Goal: Task Accomplishment & Management: Manage account settings

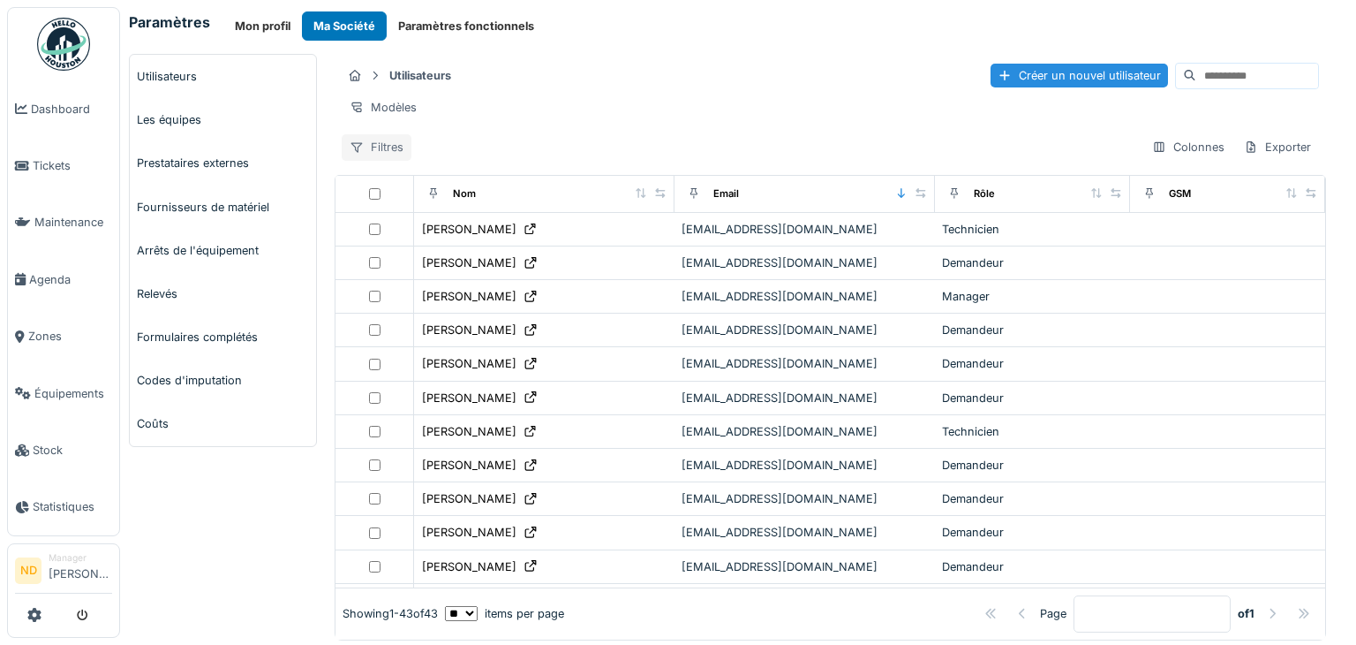
click at [375, 155] on div "Filtres" at bounding box center [377, 147] width 70 height 26
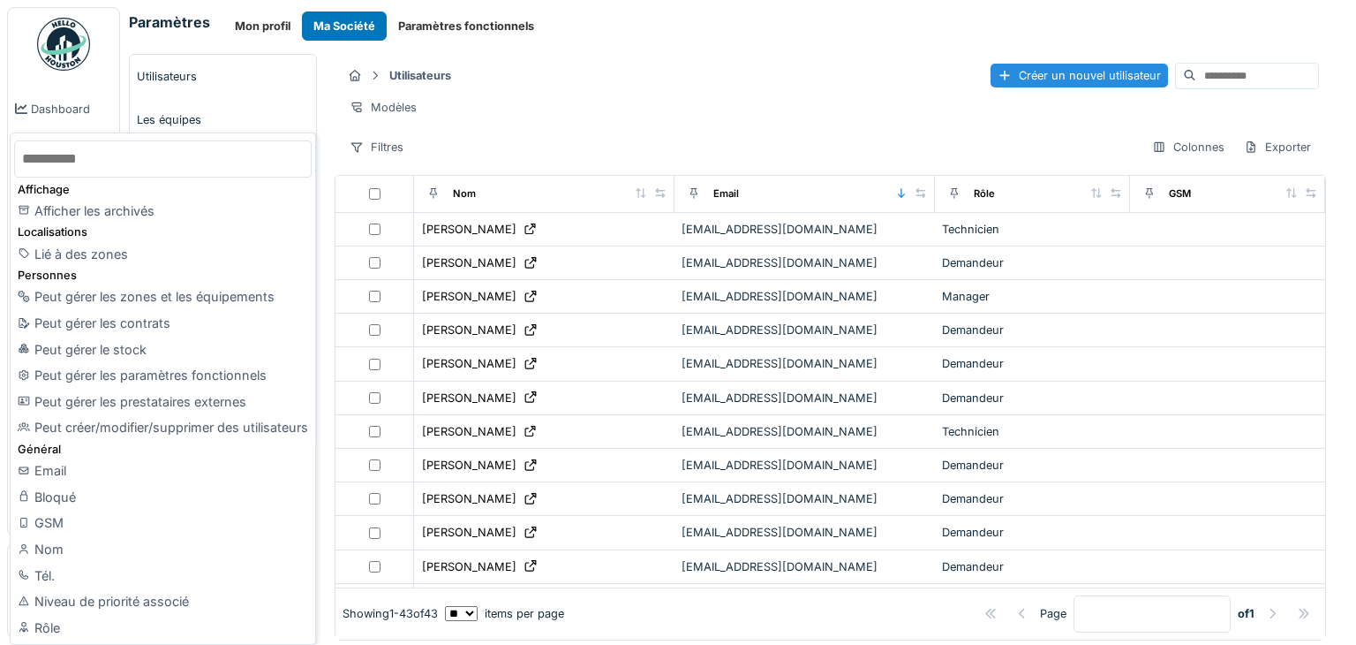
click at [677, 71] on div "Utilisateurs Créer un nouvel utilisateur" at bounding box center [831, 75] width 978 height 29
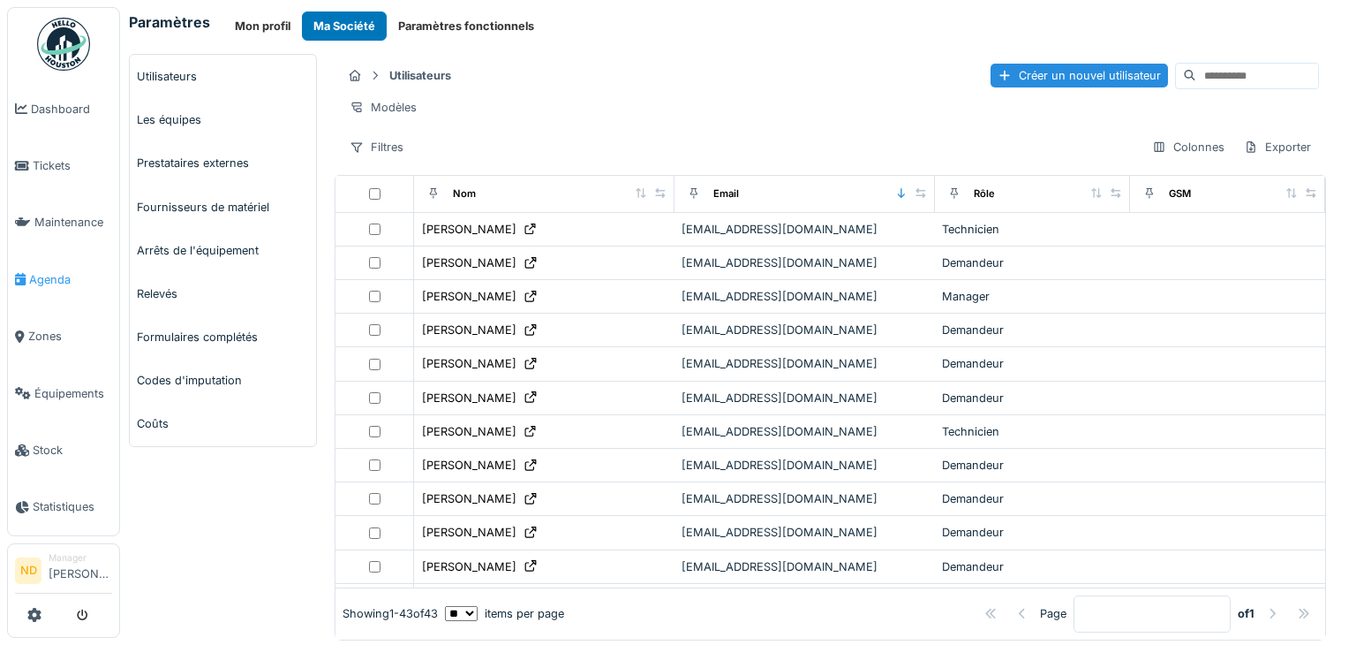
click at [76, 271] on span "Agenda" at bounding box center [70, 279] width 83 height 17
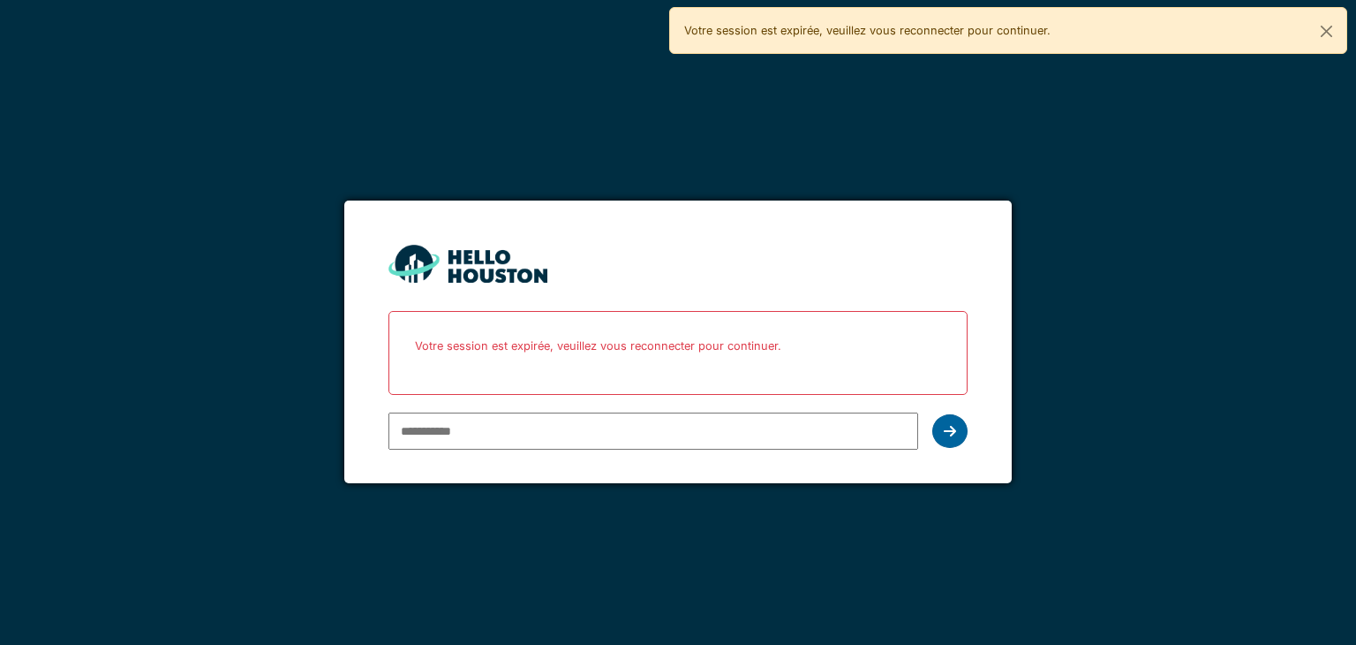
type input "**********"
click at [946, 439] on div at bounding box center [950, 431] width 35 height 34
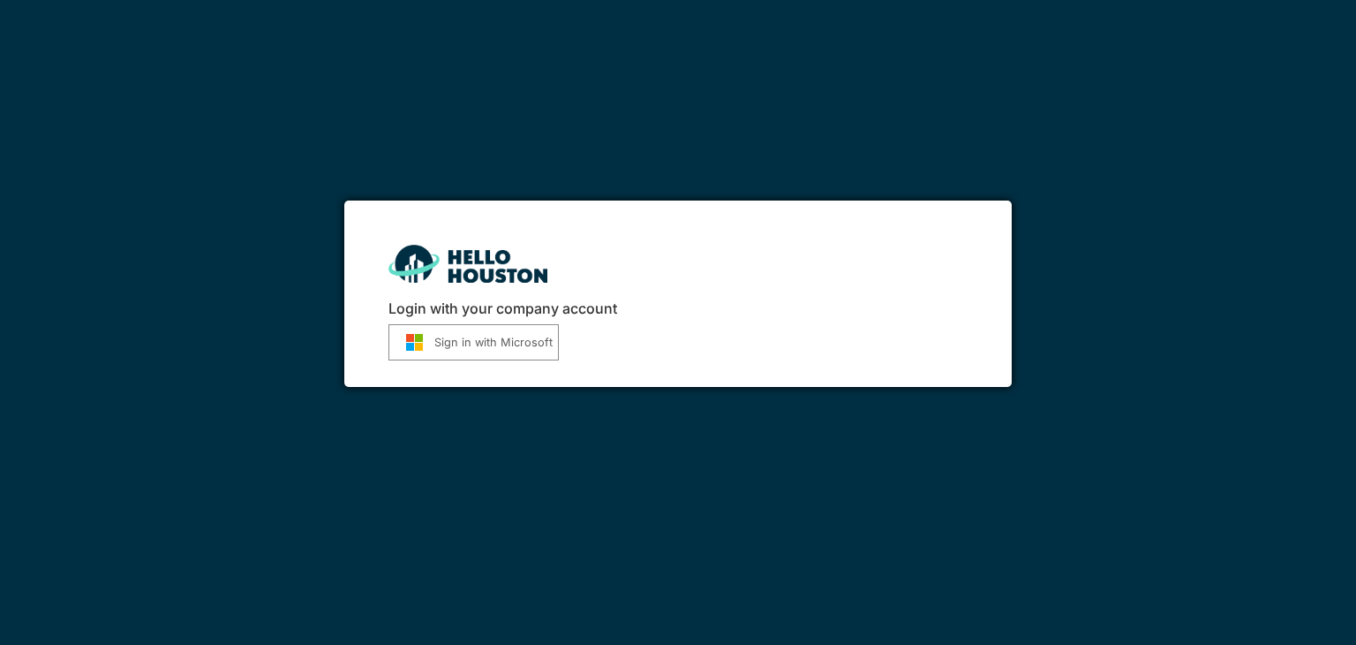
click at [501, 336] on button "Sign in with Microsoft" at bounding box center [474, 342] width 170 height 36
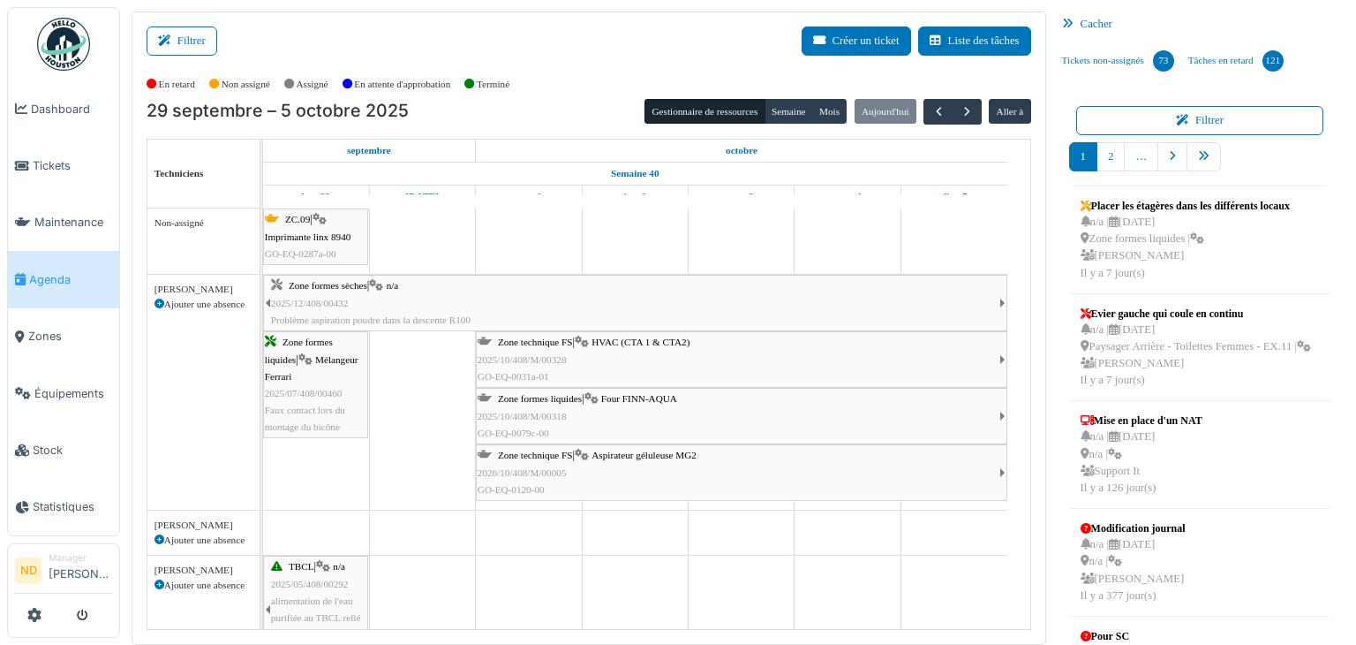
click at [1088, 24] on div "Cacher" at bounding box center [1200, 24] width 291 height 26
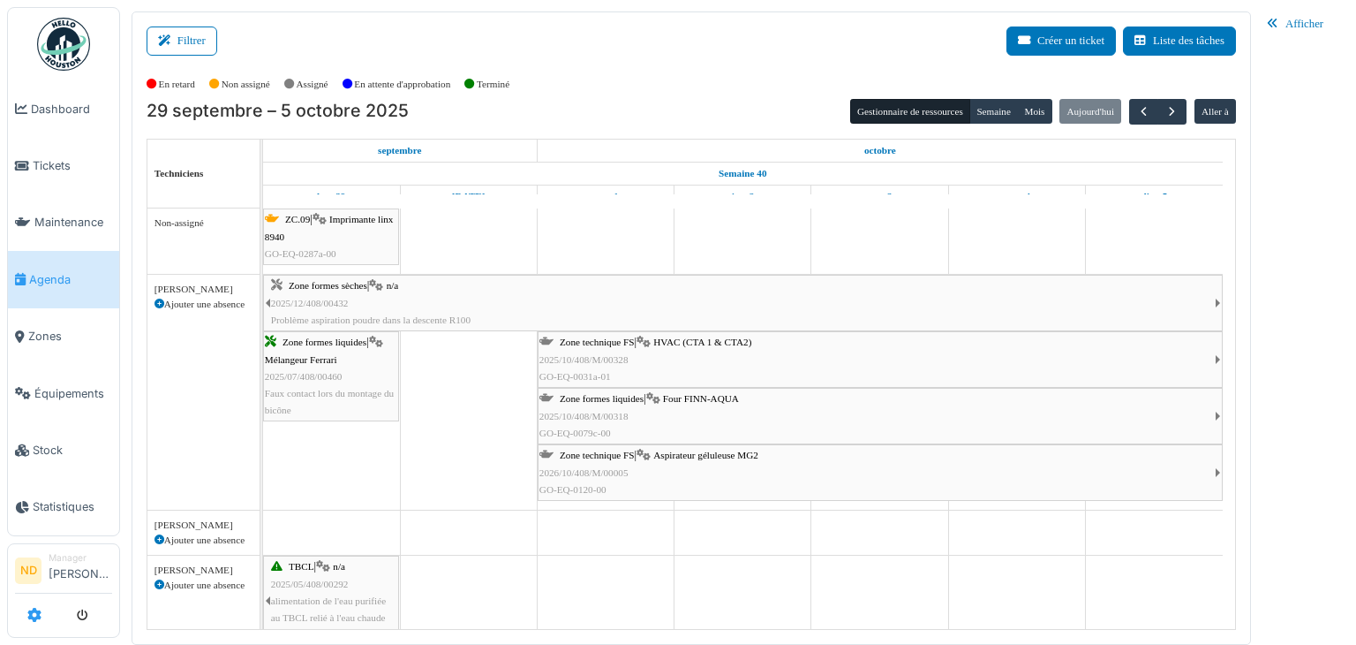
click at [34, 615] on icon at bounding box center [34, 615] width 14 height 14
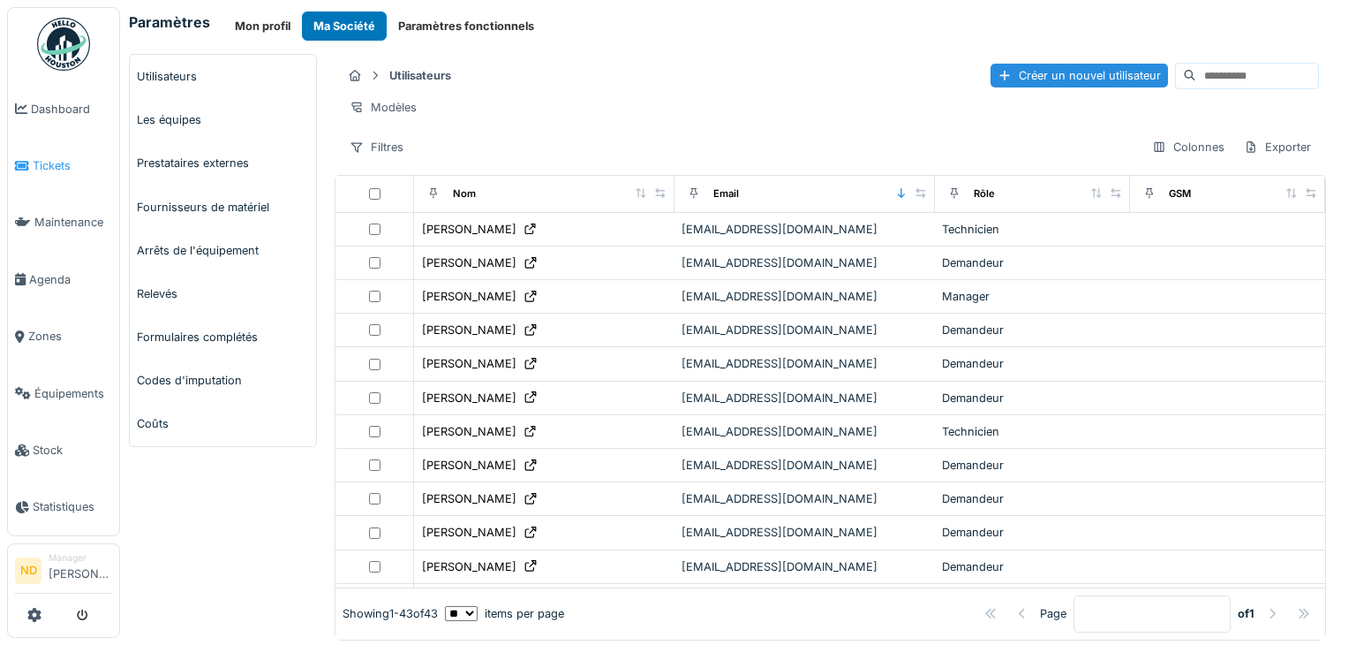
click at [64, 159] on span "Tickets" at bounding box center [72, 165] width 79 height 17
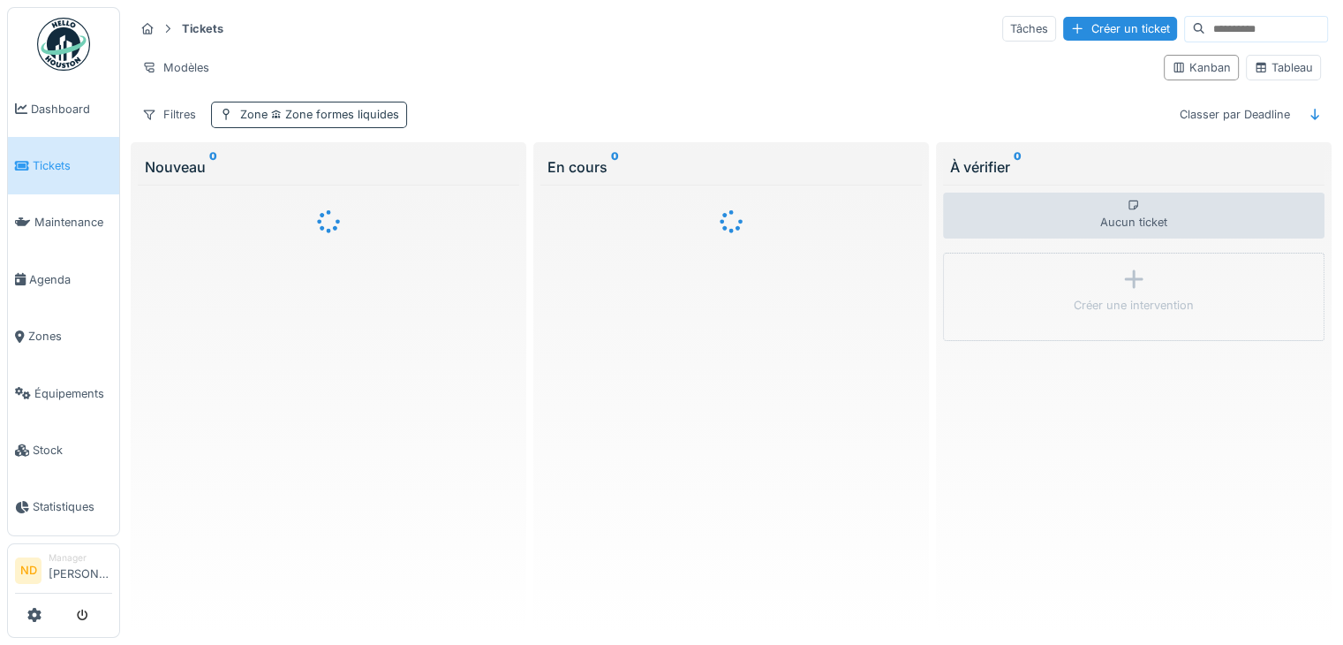
click at [293, 110] on span "Zone formes liquides" at bounding box center [334, 114] width 132 height 13
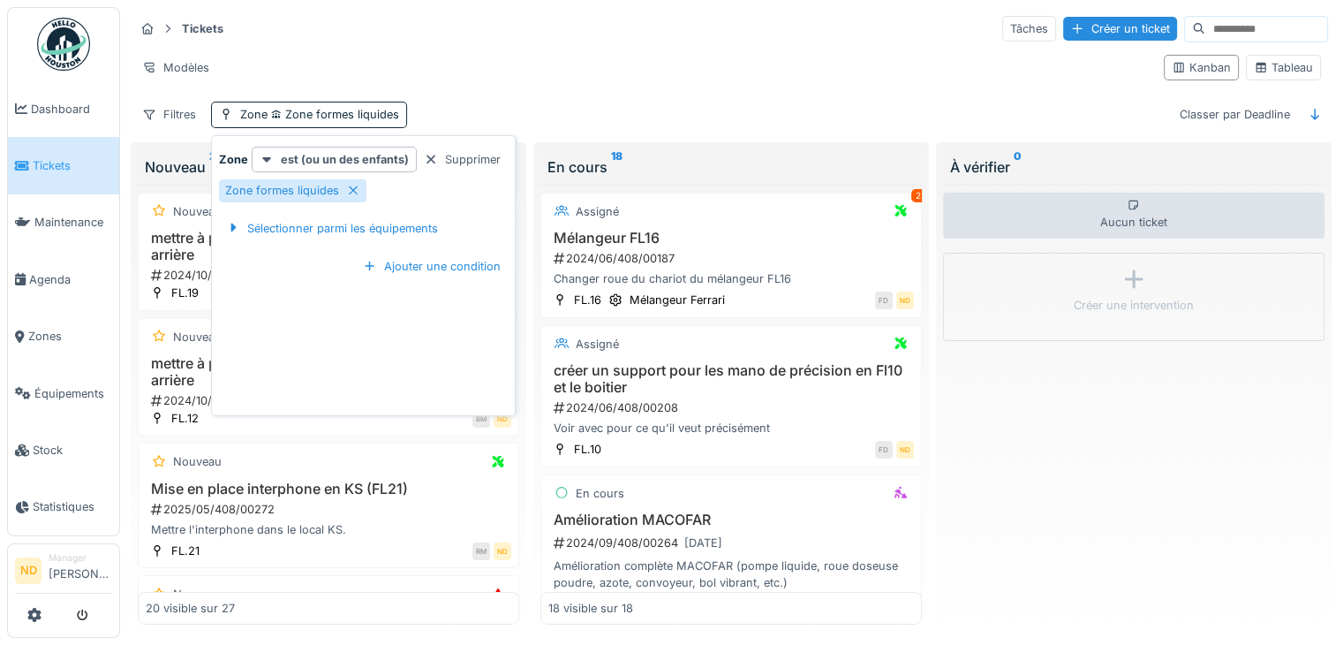
click at [463, 162] on div "Supprimer" at bounding box center [462, 159] width 91 height 24
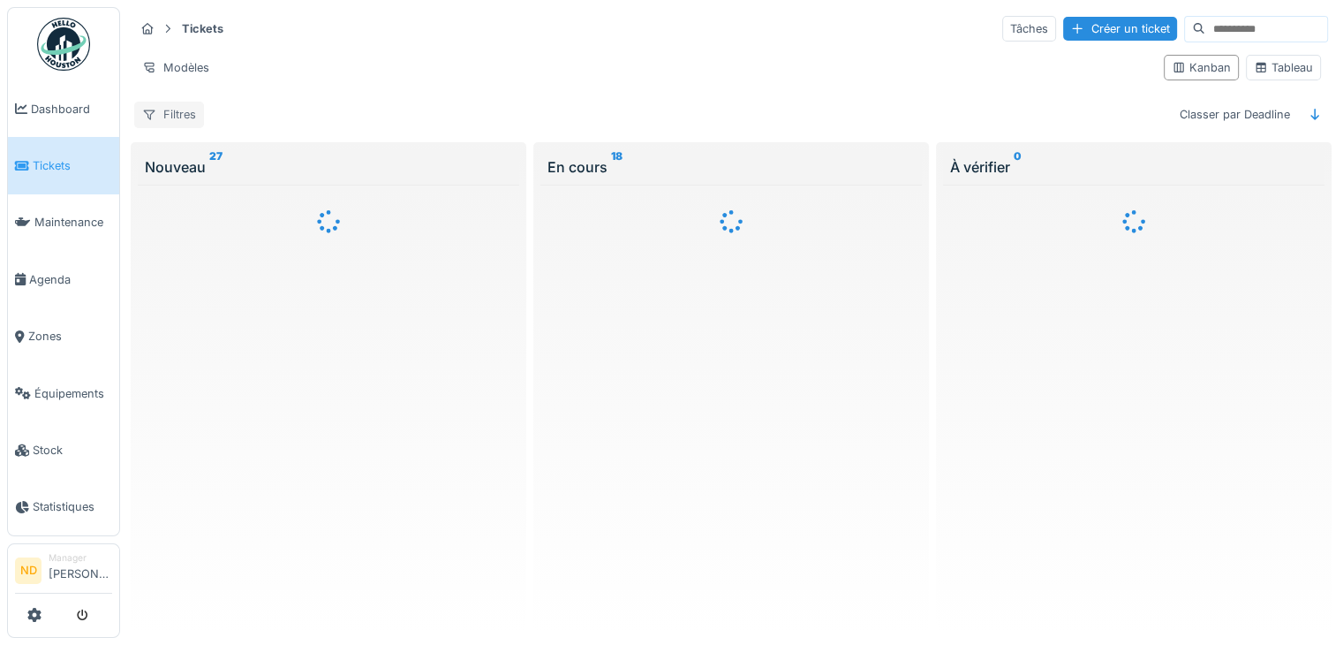
click at [160, 104] on div "Filtres" at bounding box center [169, 115] width 70 height 26
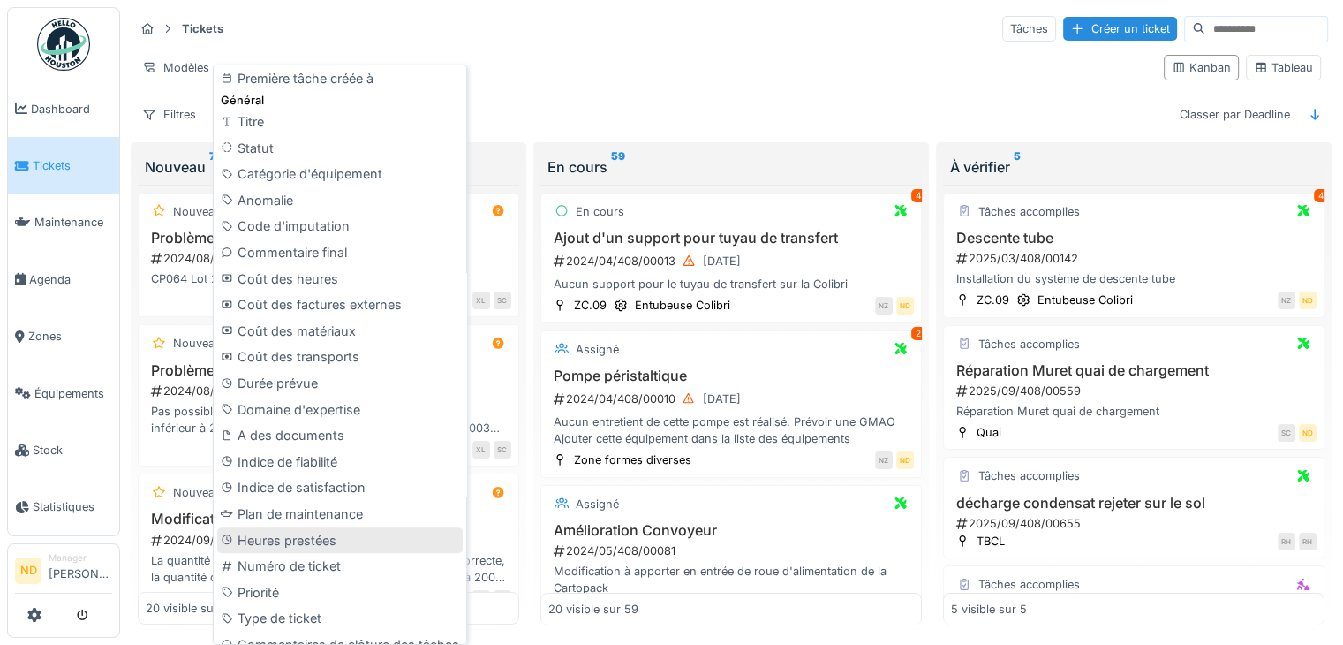
scroll to position [776, 0]
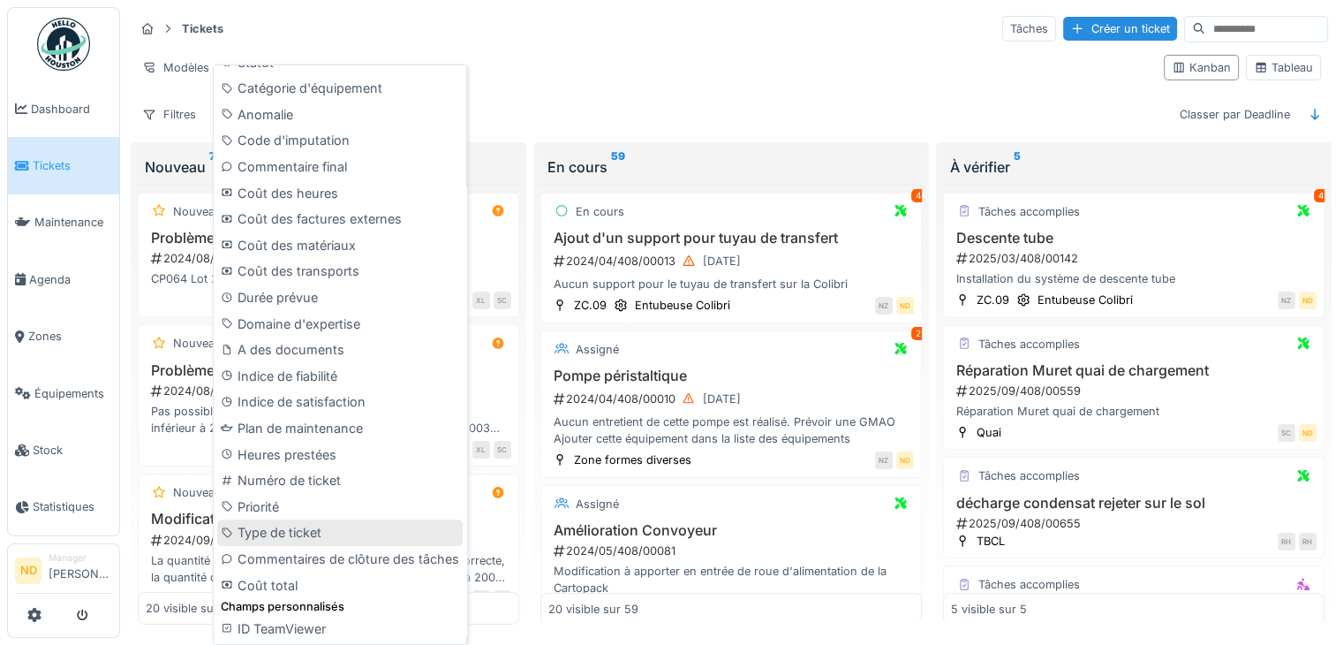
click at [328, 527] on div "Type de ticket" at bounding box center [340, 532] width 246 height 26
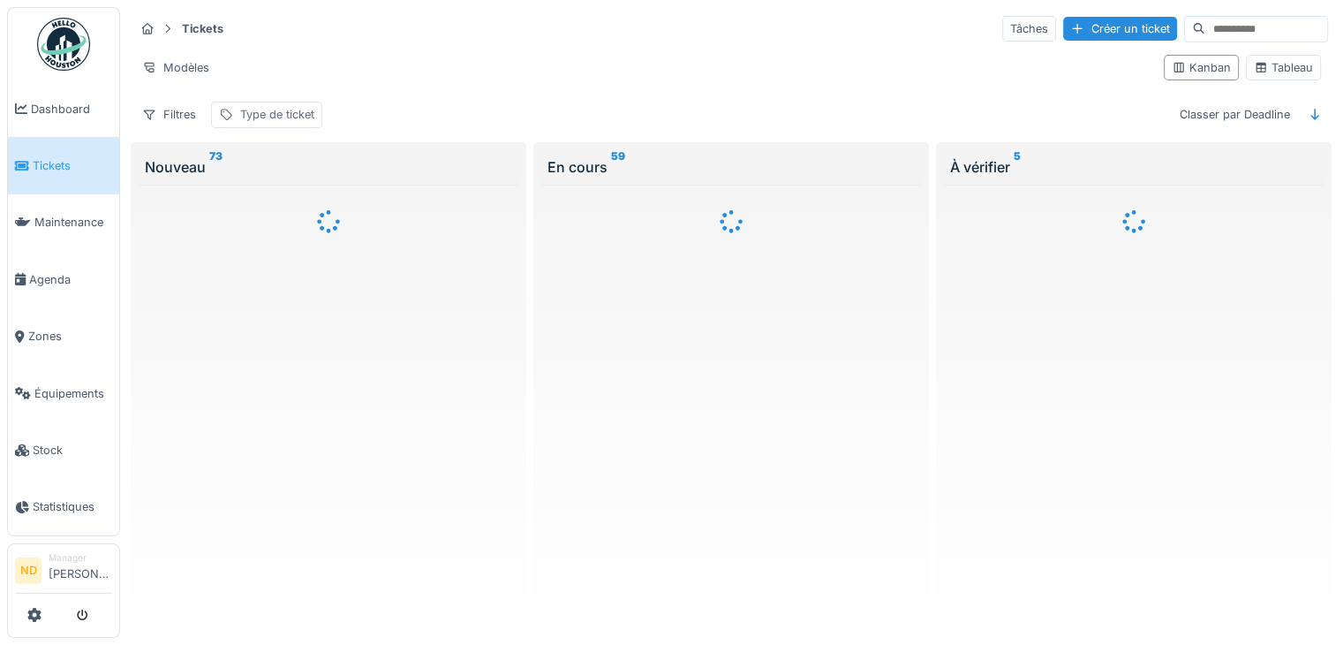
click at [296, 115] on div "Type de ticket" at bounding box center [277, 114] width 74 height 17
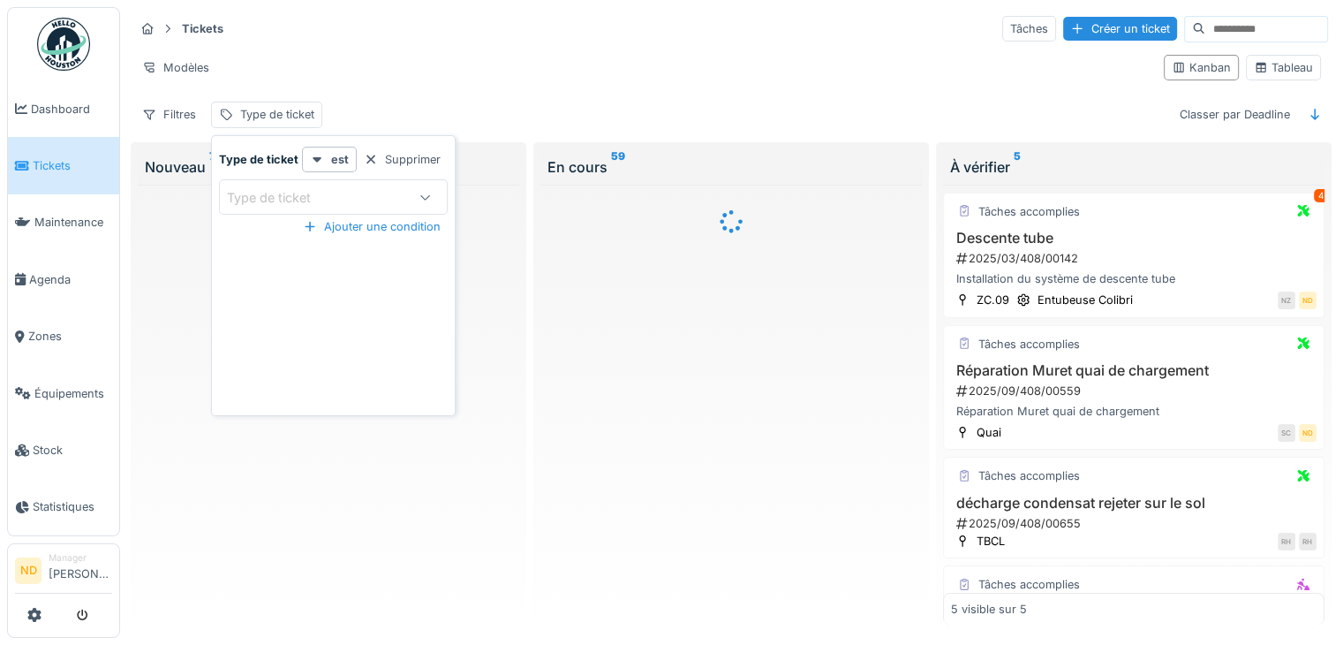
click at [419, 192] on icon at bounding box center [426, 197] width 14 height 11
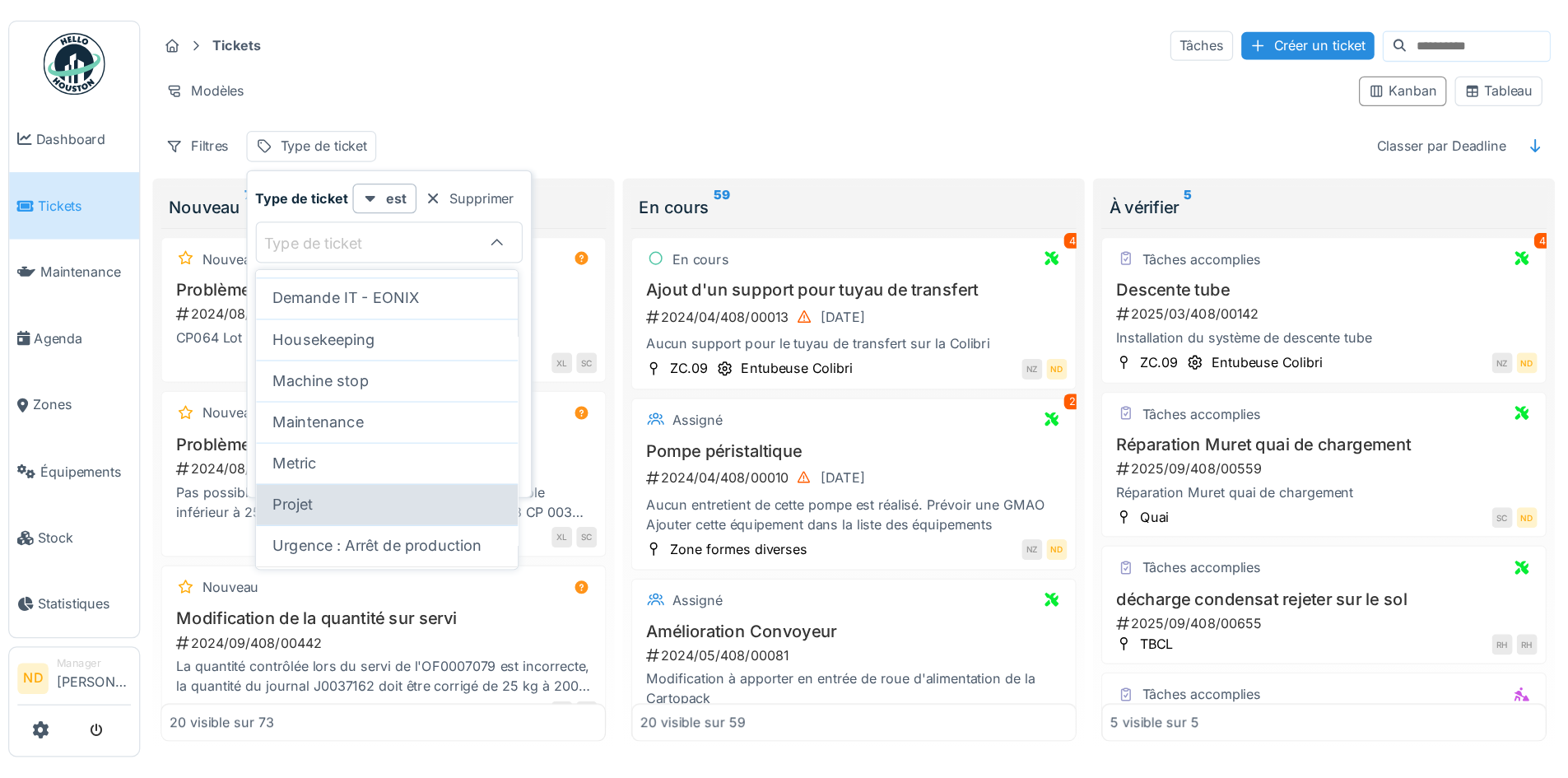
scroll to position [141, 0]
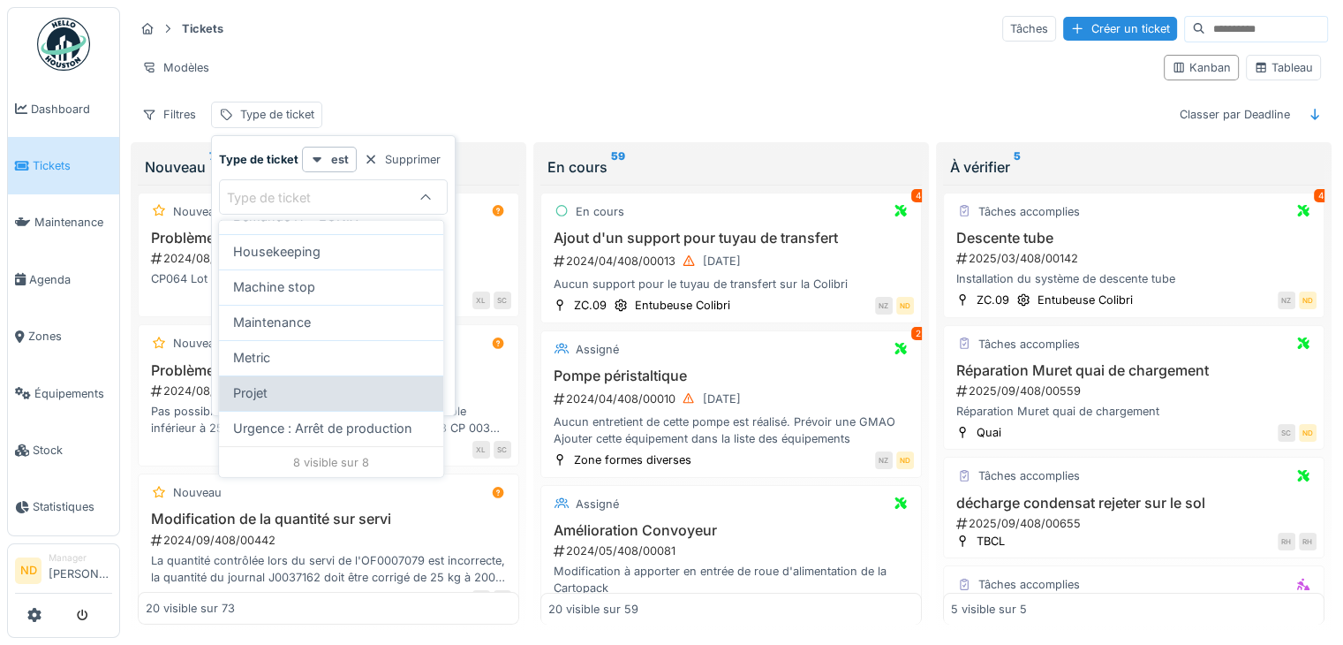
click at [290, 398] on div "Projet" at bounding box center [331, 392] width 196 height 19
type input "***"
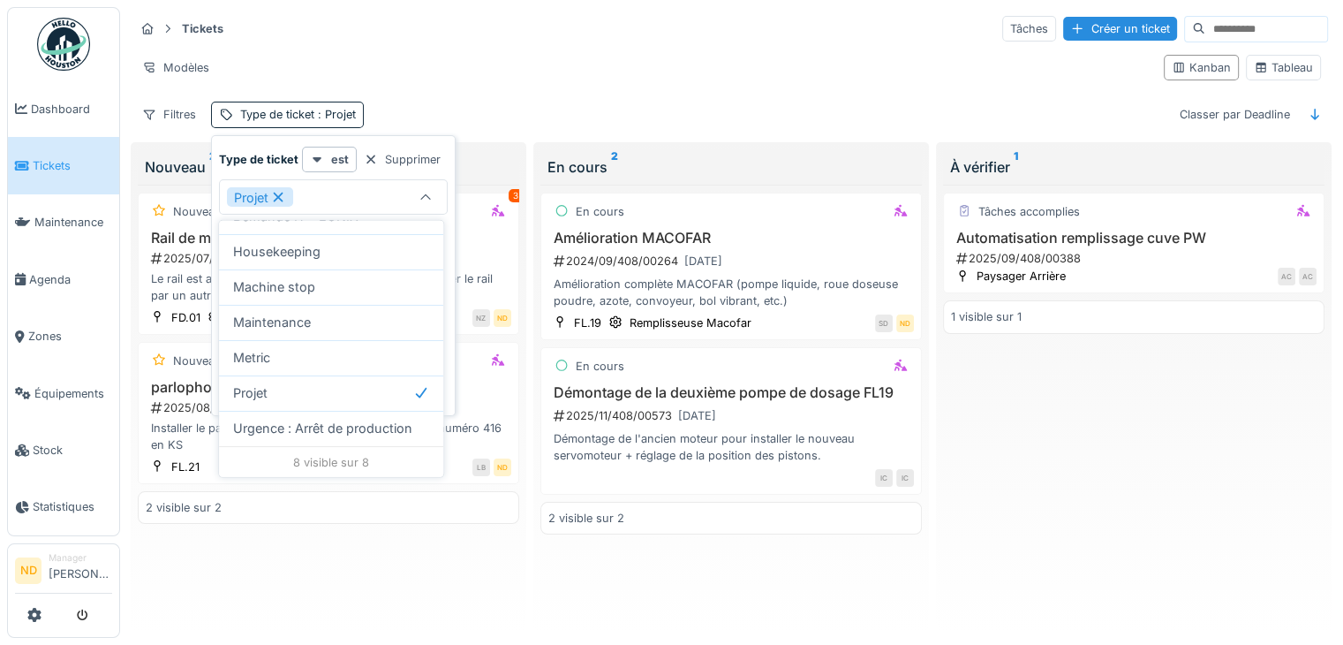
click at [596, 55] on div "Modèles" at bounding box center [642, 68] width 1016 height 26
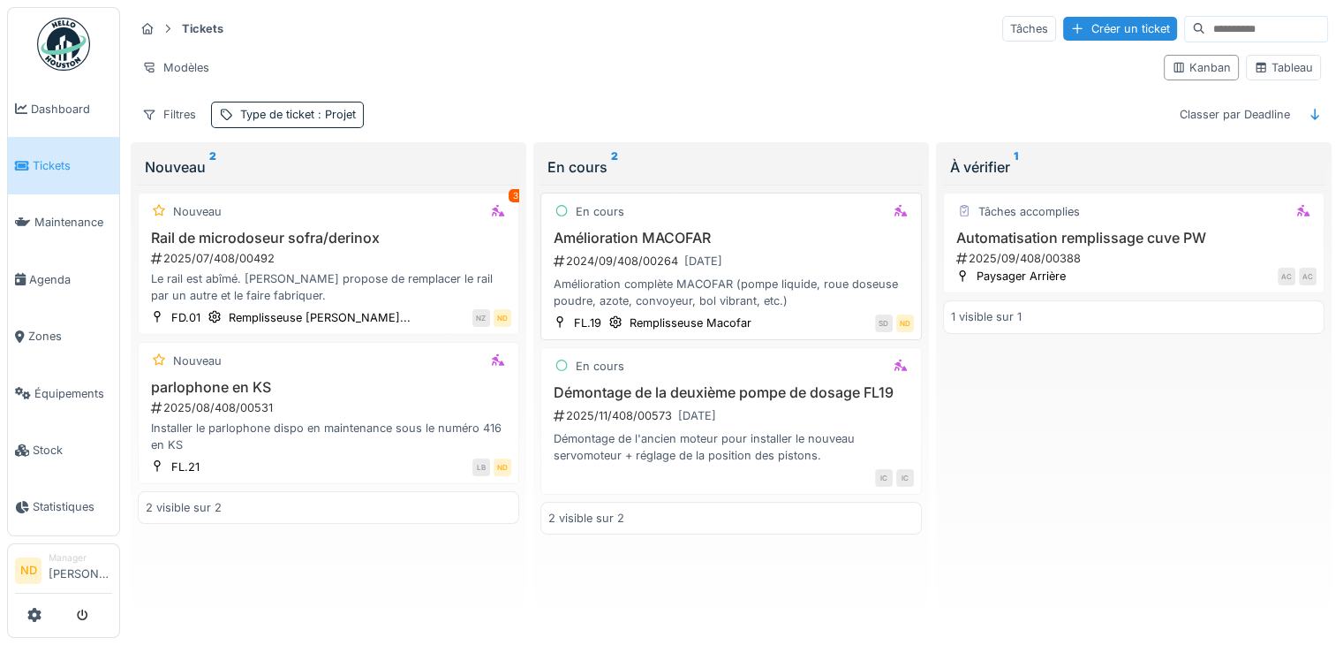
click at [763, 220] on div "En cours Amélioration MACOFAR 2024/09/408/00264 31/12/2025 Amélioration complèt…" at bounding box center [731, 266] width 382 height 147
click at [639, 230] on h3 "Amélioration MACOFAR" at bounding box center [731, 238] width 366 height 17
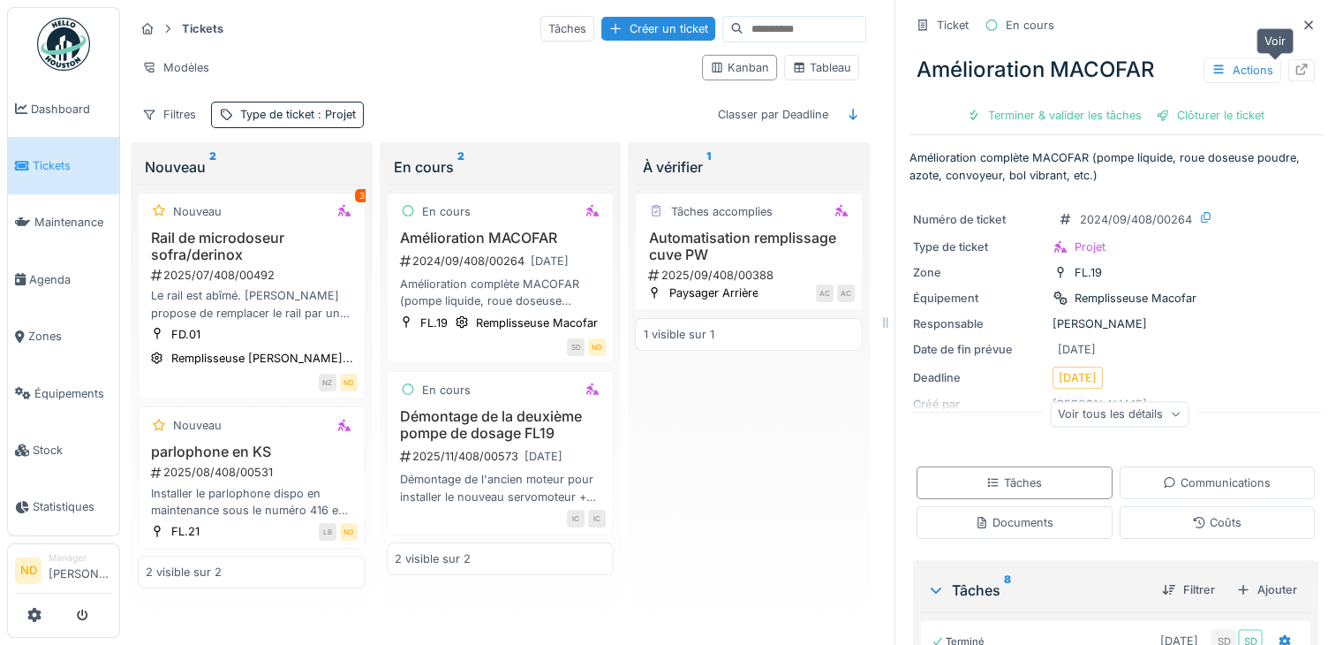
click at [1295, 70] on icon at bounding box center [1302, 69] width 14 height 11
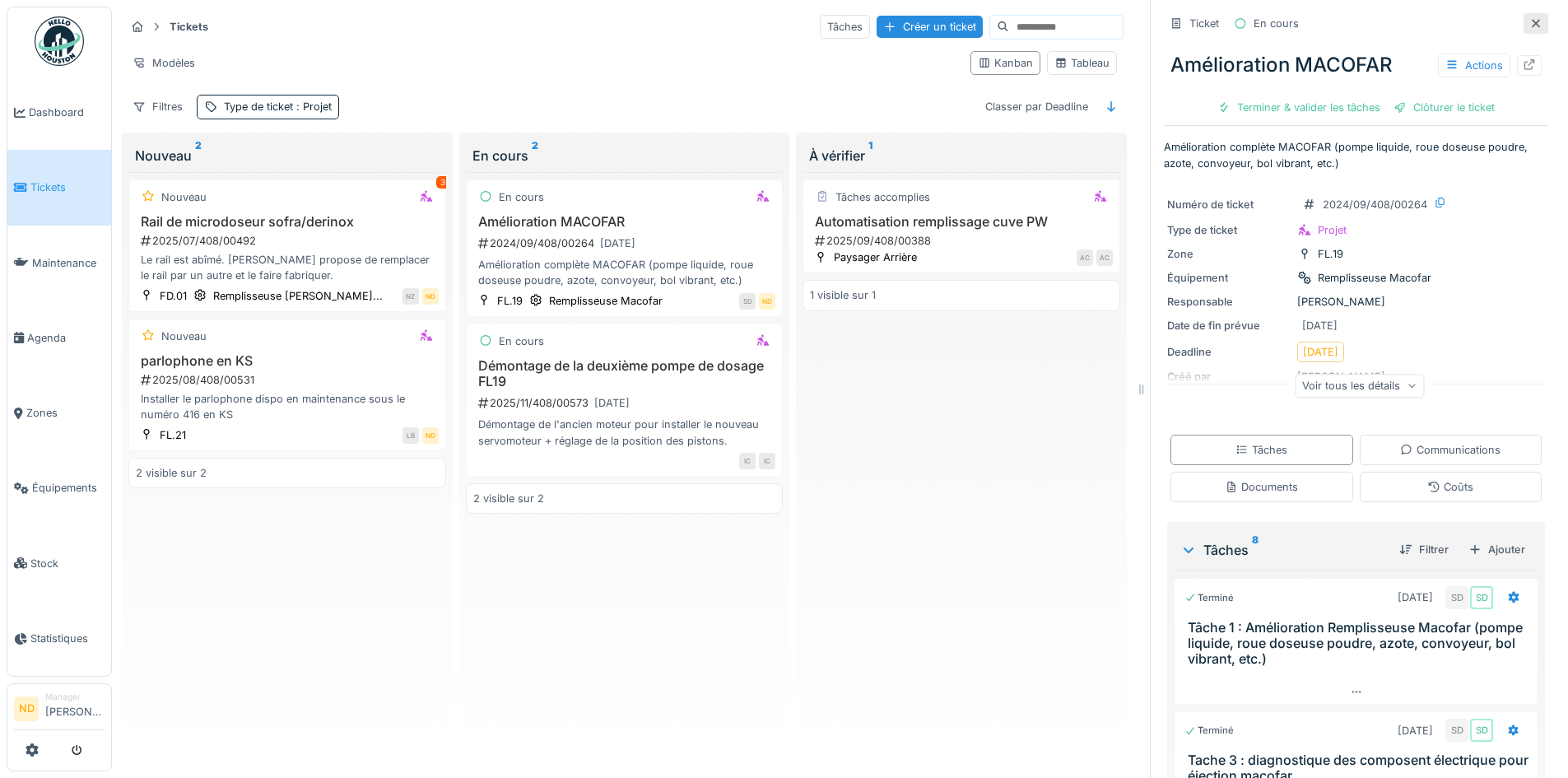
click at [1251, 18] on icon at bounding box center [1536, 22] width 13 height 10
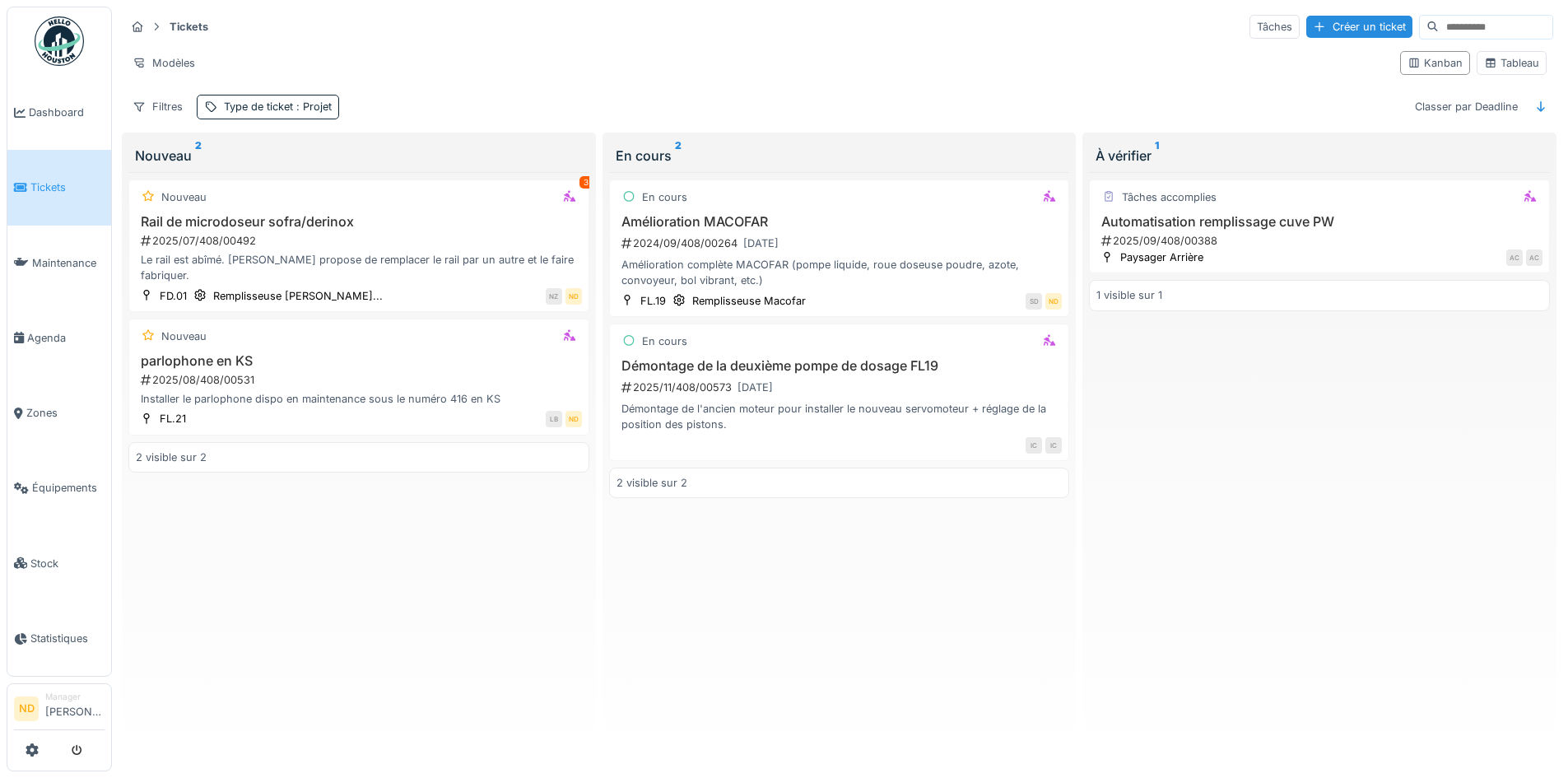
click at [35, 42] on img at bounding box center [59, 41] width 49 height 49
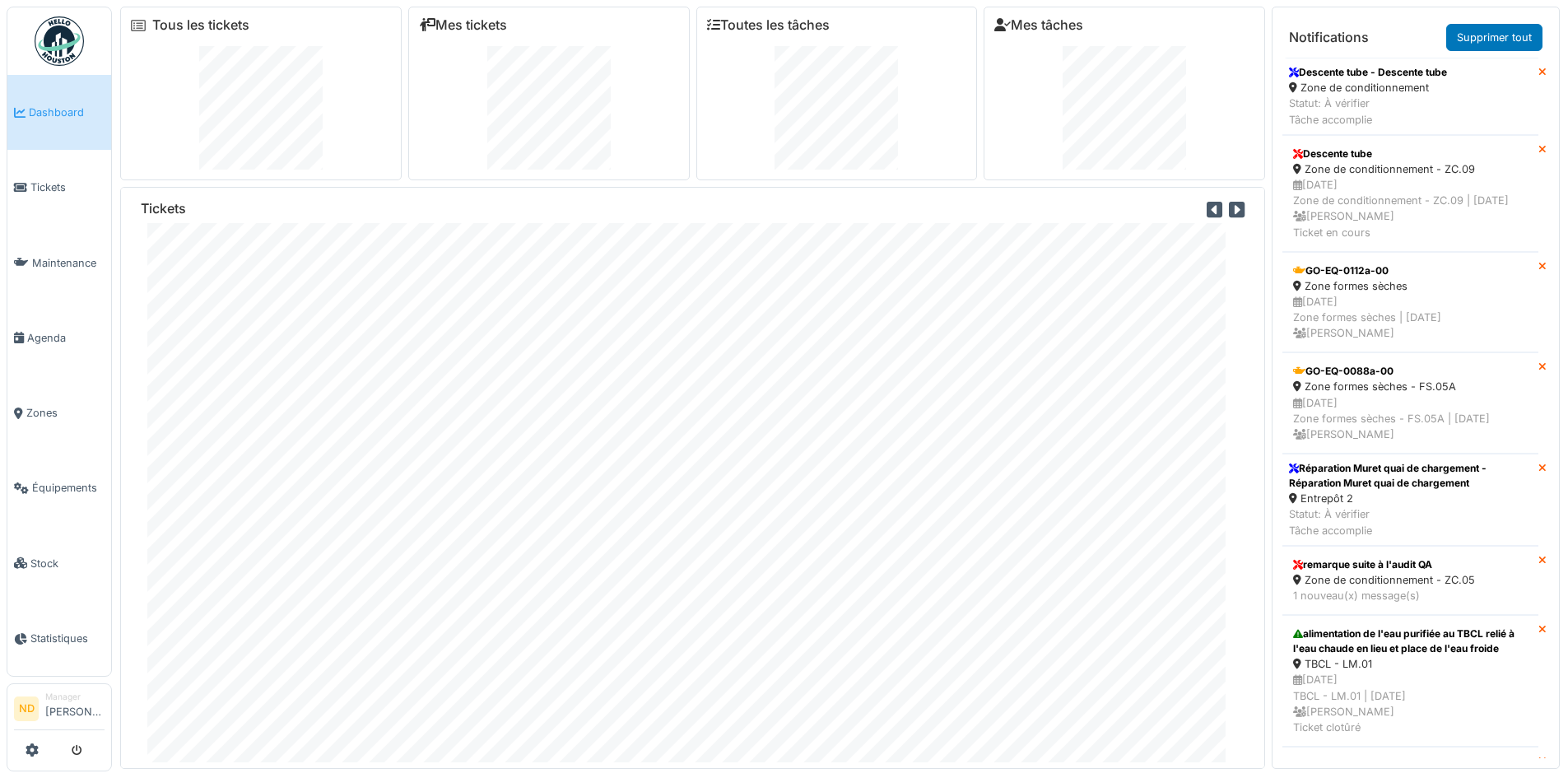
drag, startPoint x: 30, startPoint y: 750, endPoint x: 45, endPoint y: 739, distance: 18.6
click at [31, 748] on icon at bounding box center [32, 749] width 13 height 13
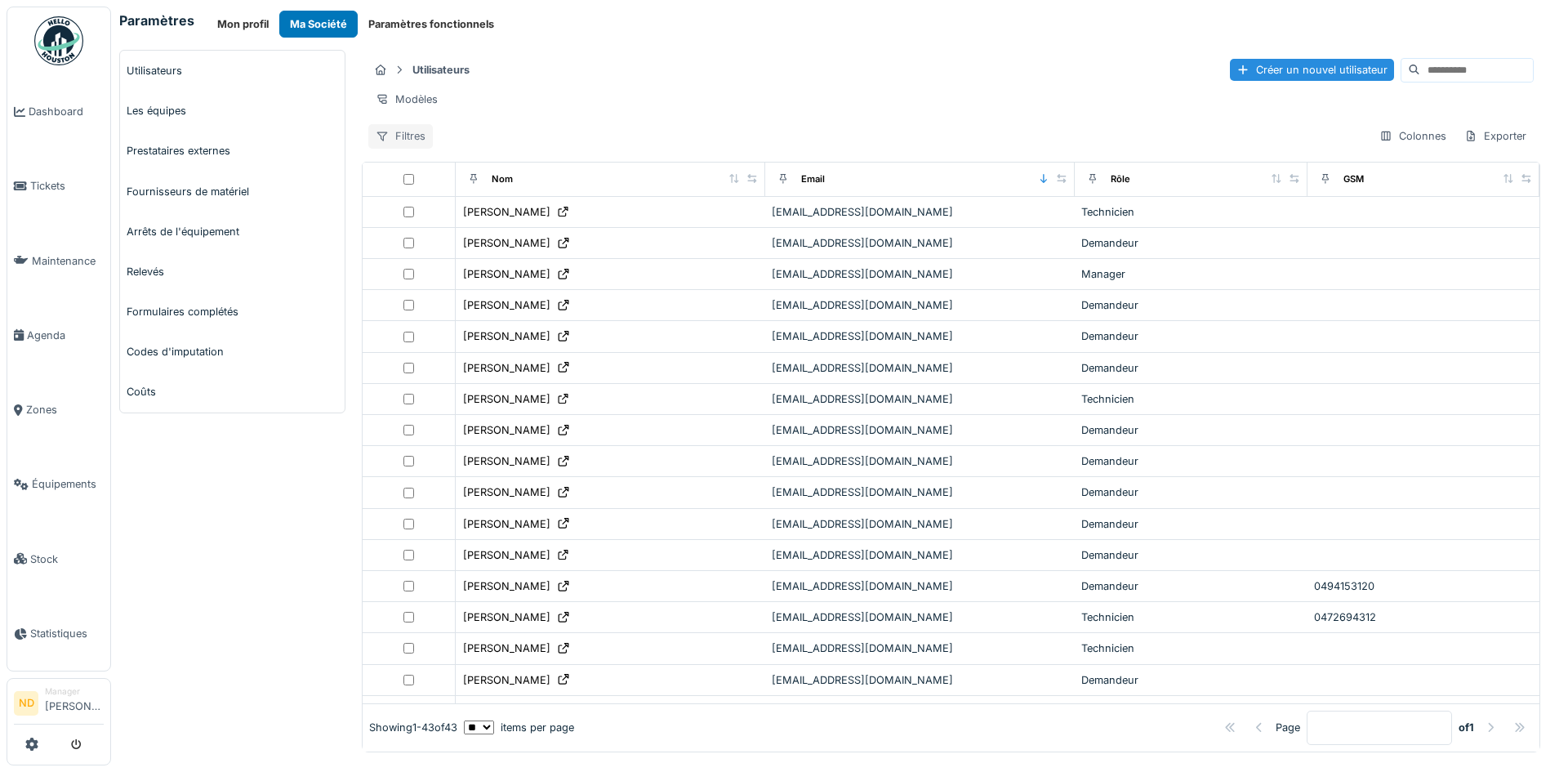
click at [416, 148] on div "Filtres" at bounding box center [400, 136] width 65 height 24
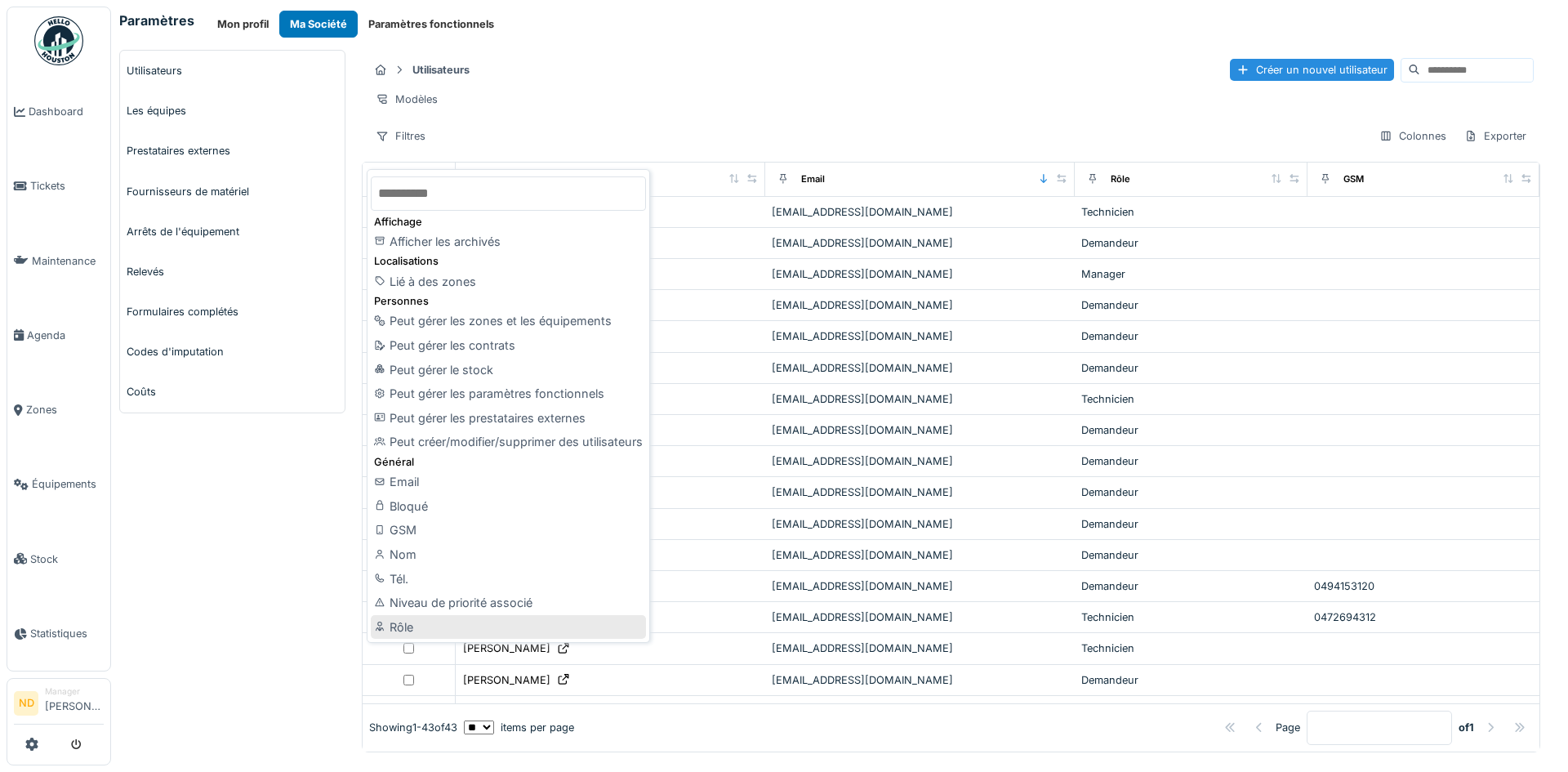
click at [471, 627] on div "Rôle" at bounding box center [508, 627] width 276 height 24
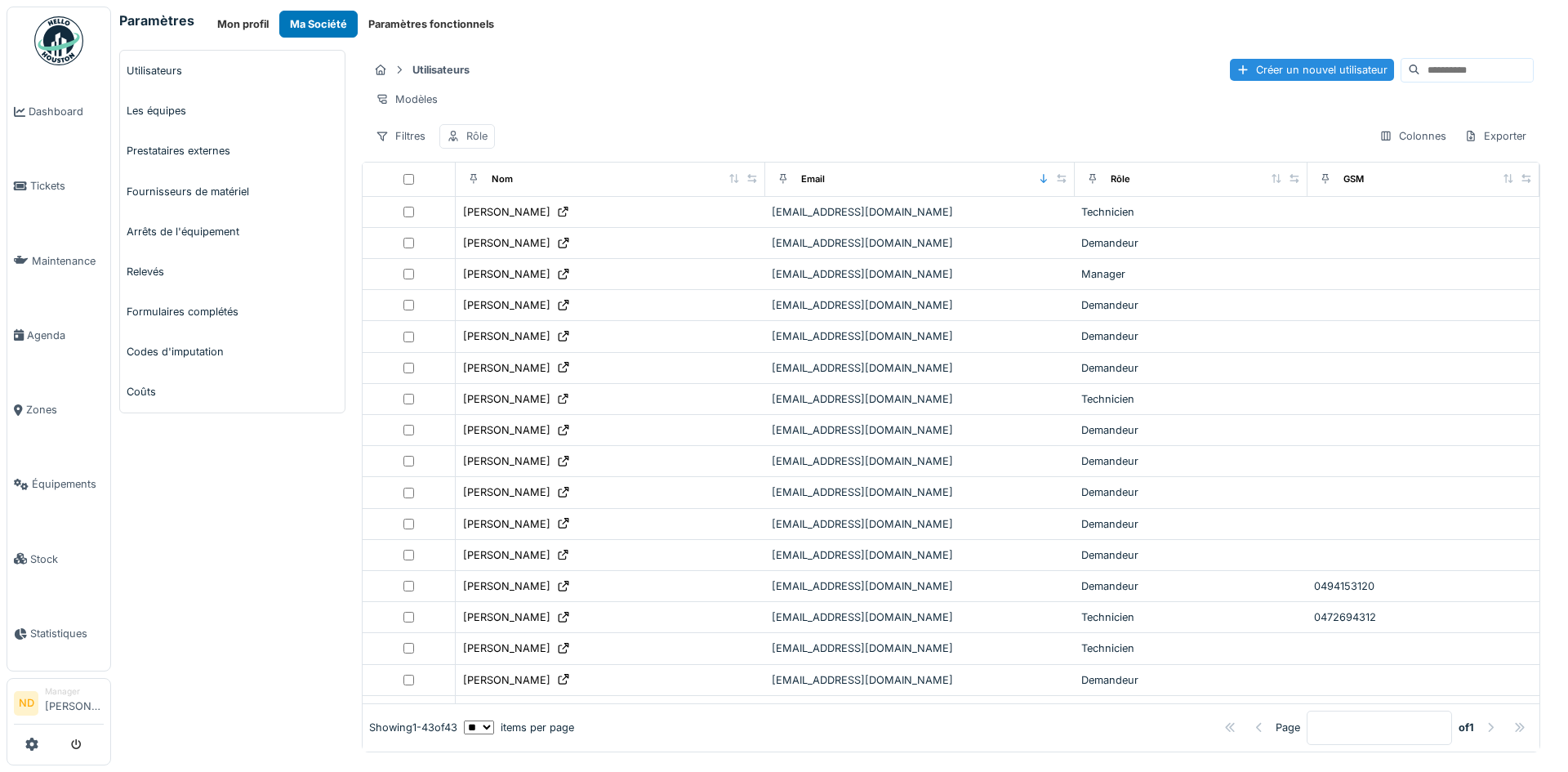
click at [488, 148] on div "Rôle" at bounding box center [467, 136] width 55 height 24
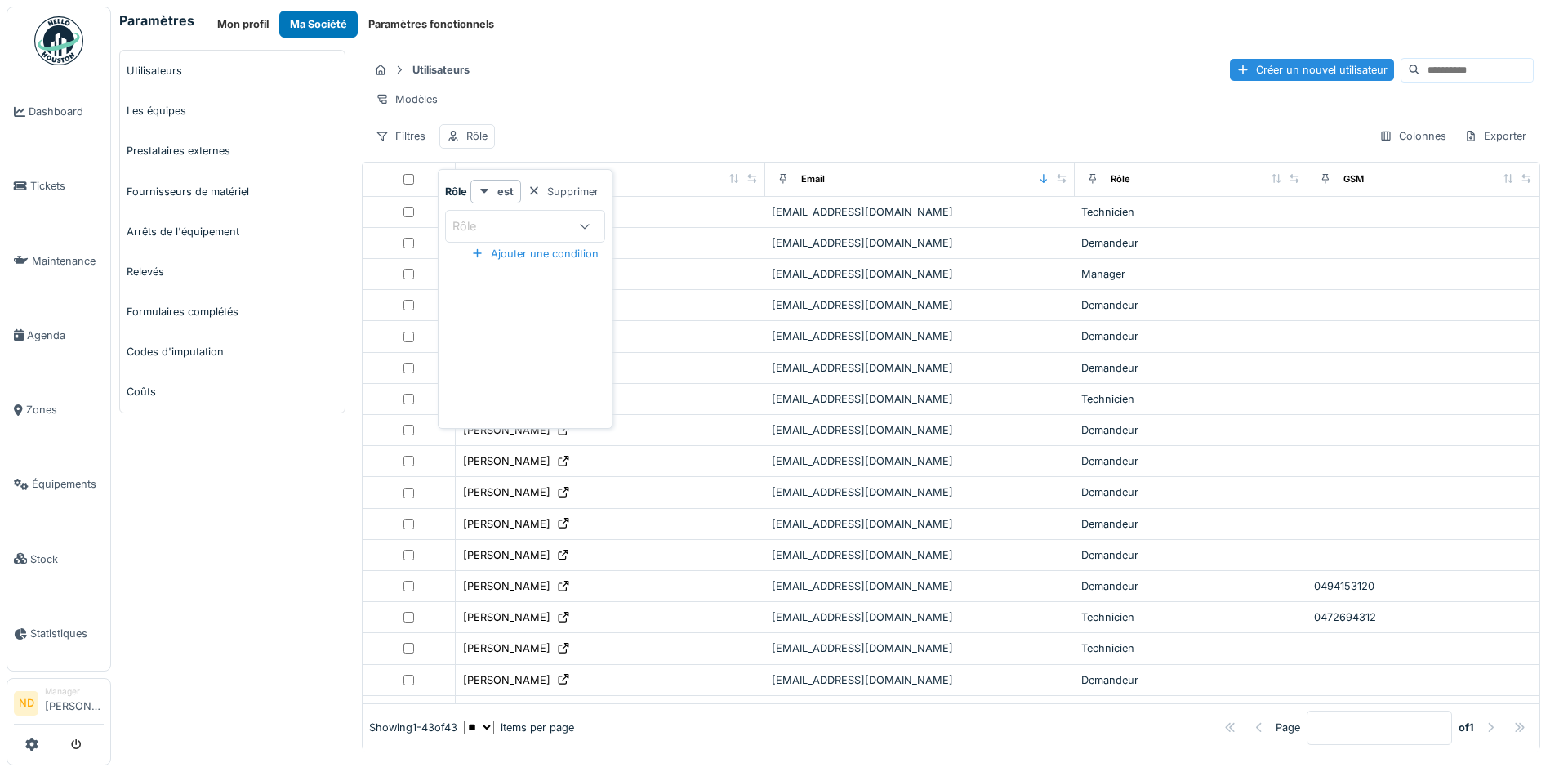
click at [583, 227] on icon at bounding box center [584, 225] width 13 height 10
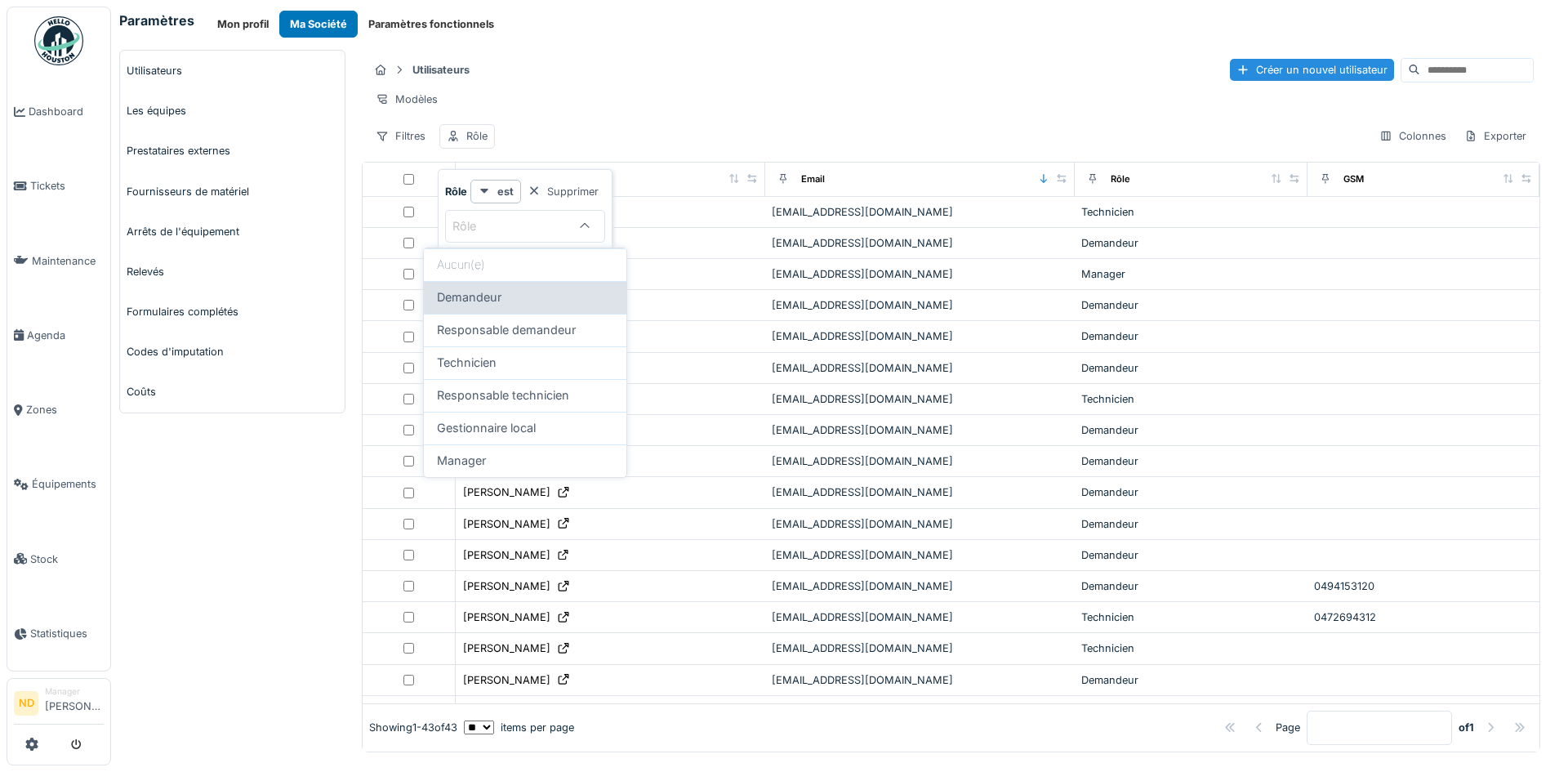
click at [549, 290] on div "Demandeur" at bounding box center [524, 297] width 177 height 18
type input "********"
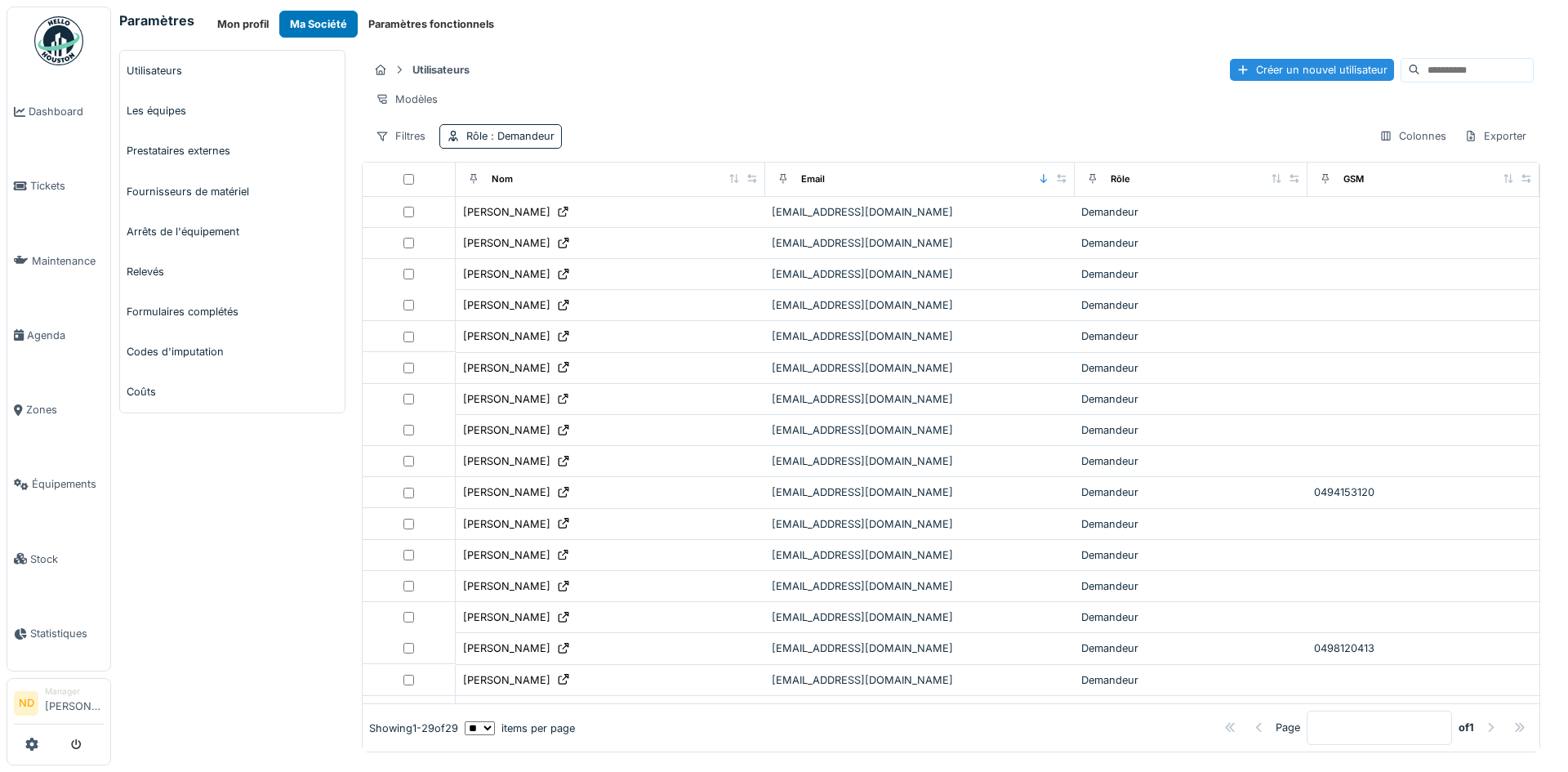
click at [660, 53] on div "Utilisateurs Créer un nouvel utilisateur Modèles Filtres Rôle : Demandeur Colon…" at bounding box center [950, 103] width 1178 height 105
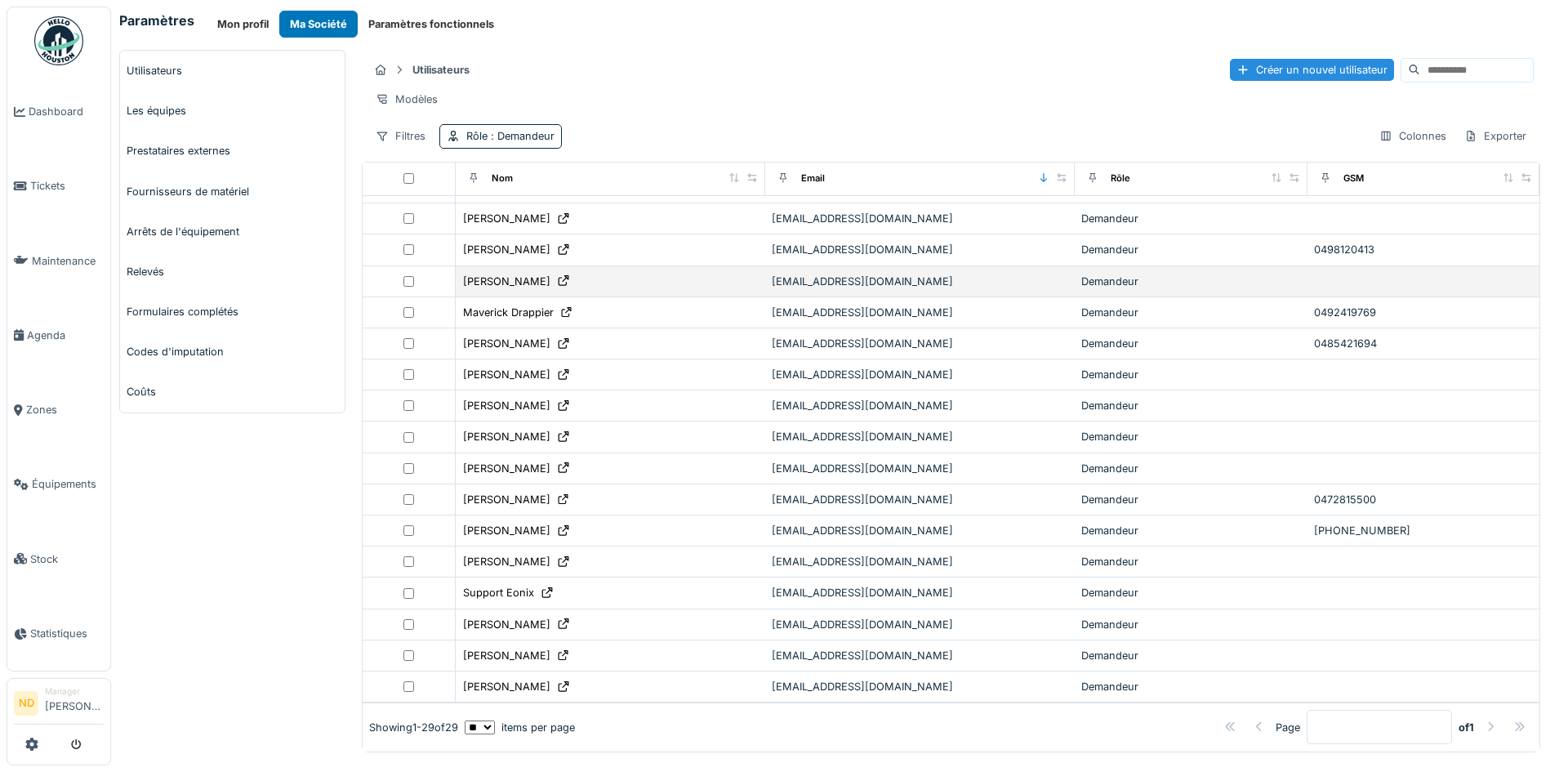
scroll to position [435, 0]
click at [511, 142] on span ": Demandeur" at bounding box center [521, 135] width 67 height 12
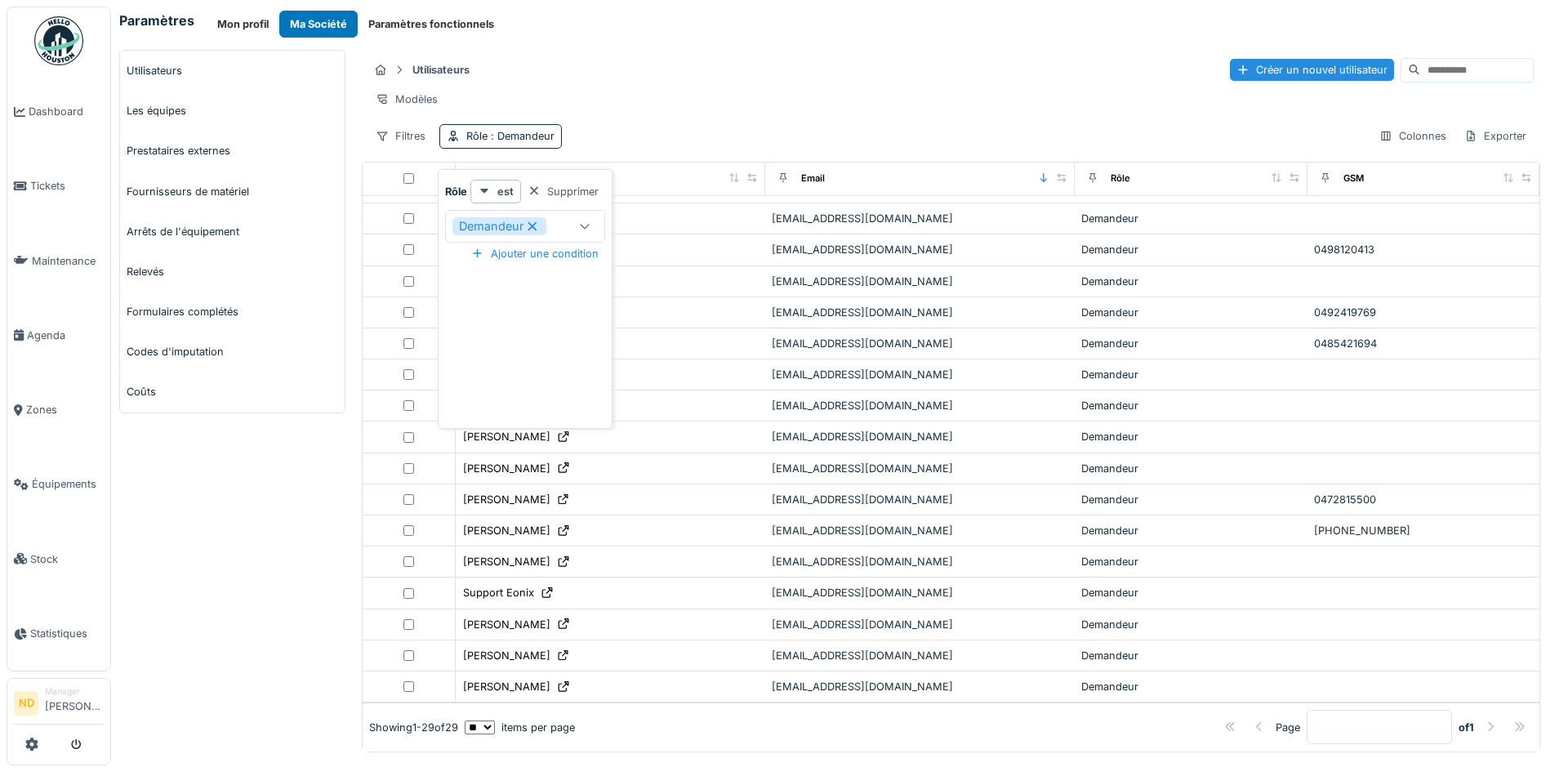
click at [525, 224] on icon at bounding box center [533, 226] width 15 height 11
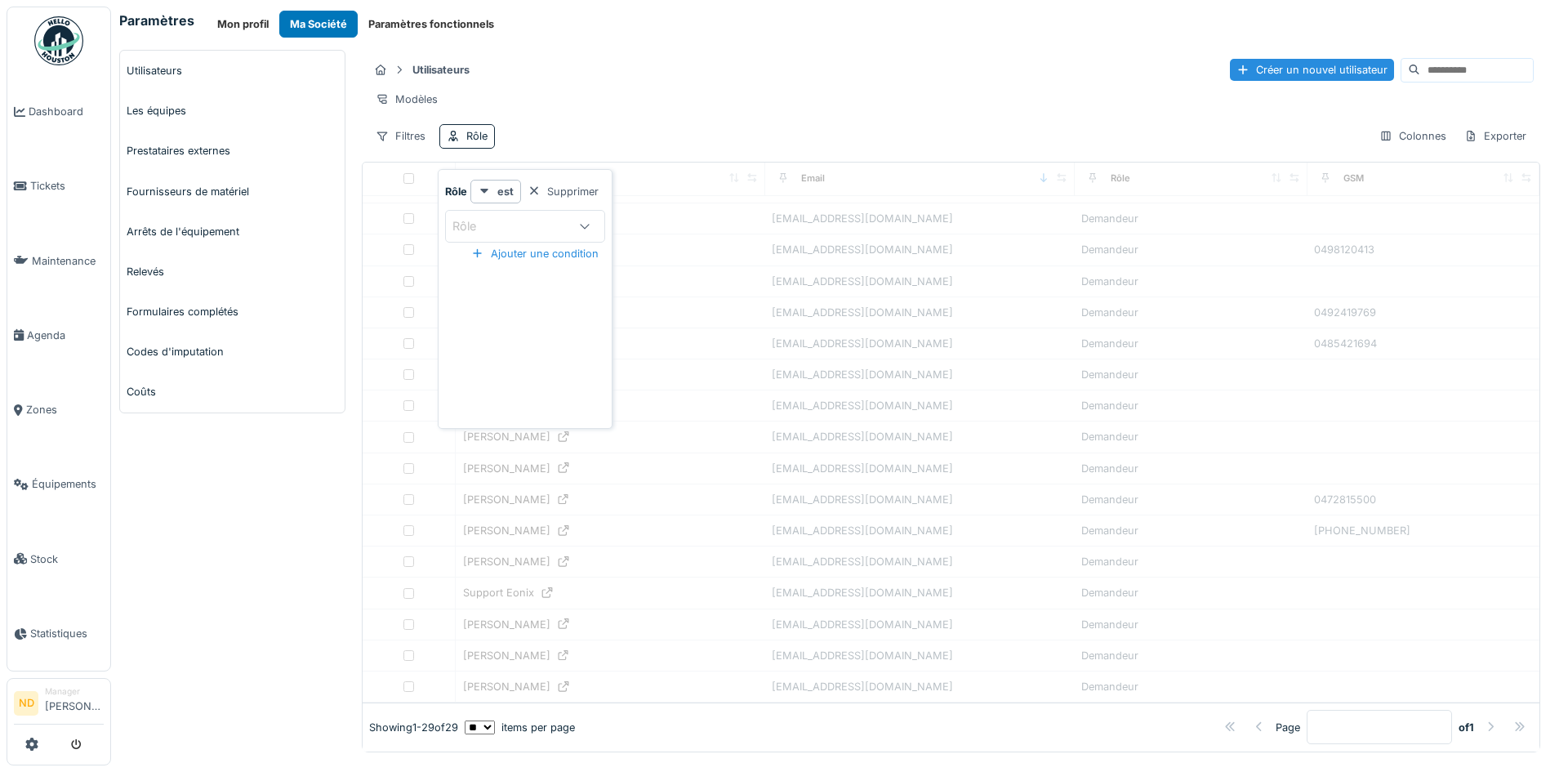
scroll to position [653, 0]
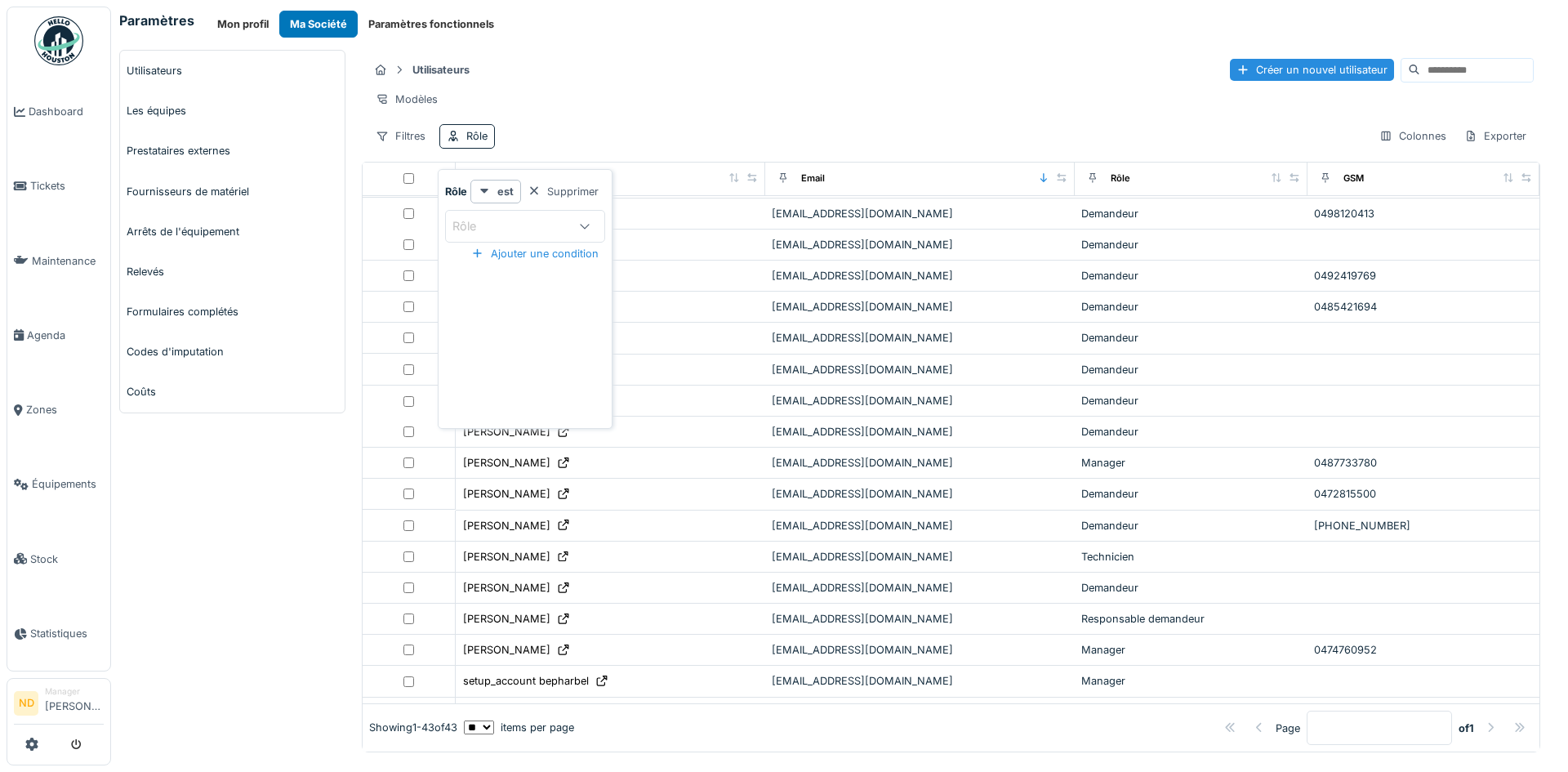
click at [570, 224] on div at bounding box center [584, 227] width 39 height 31
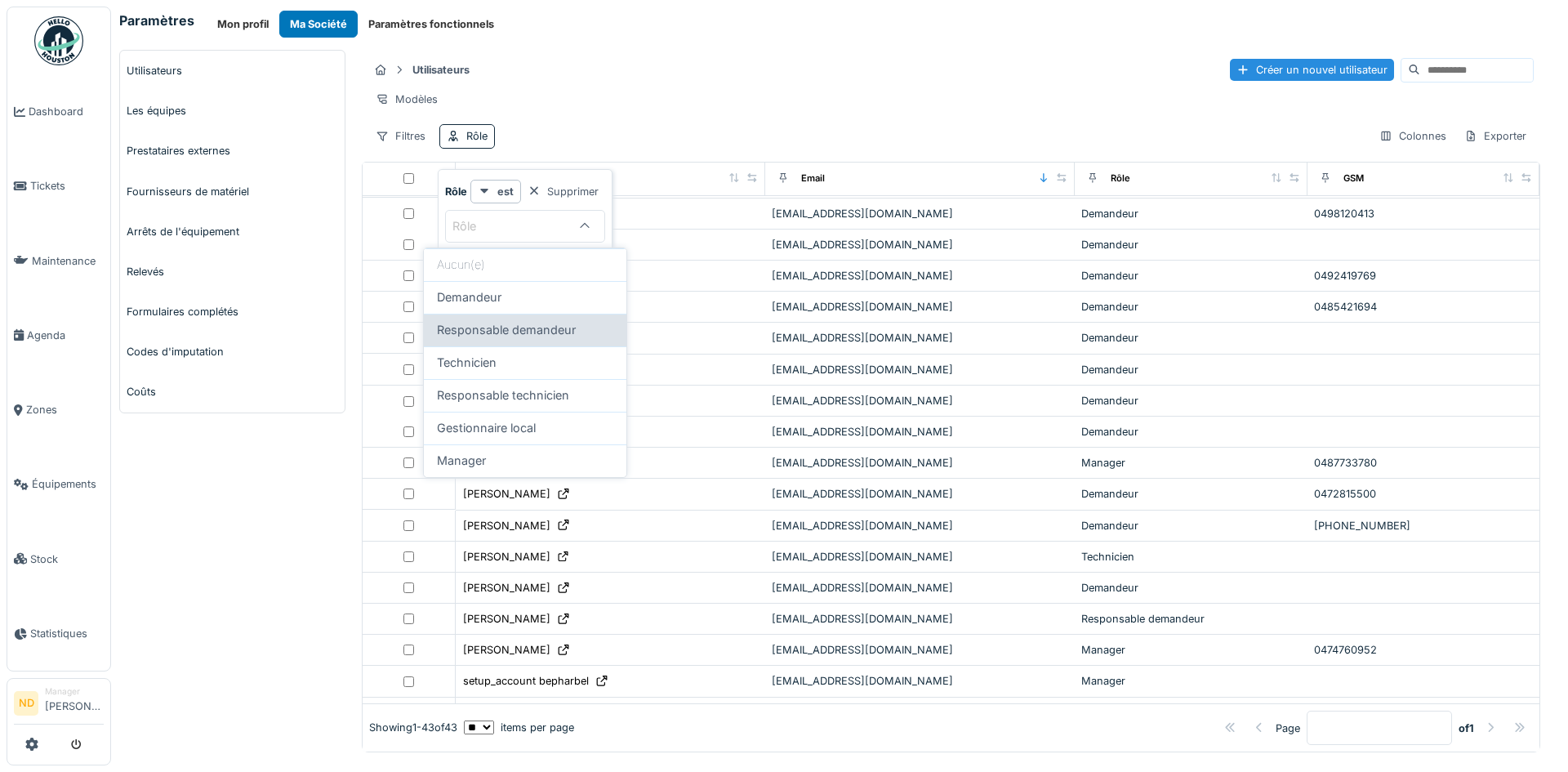
click at [537, 318] on div "Responsable demandeur" at bounding box center [524, 329] width 202 height 32
type input "**********"
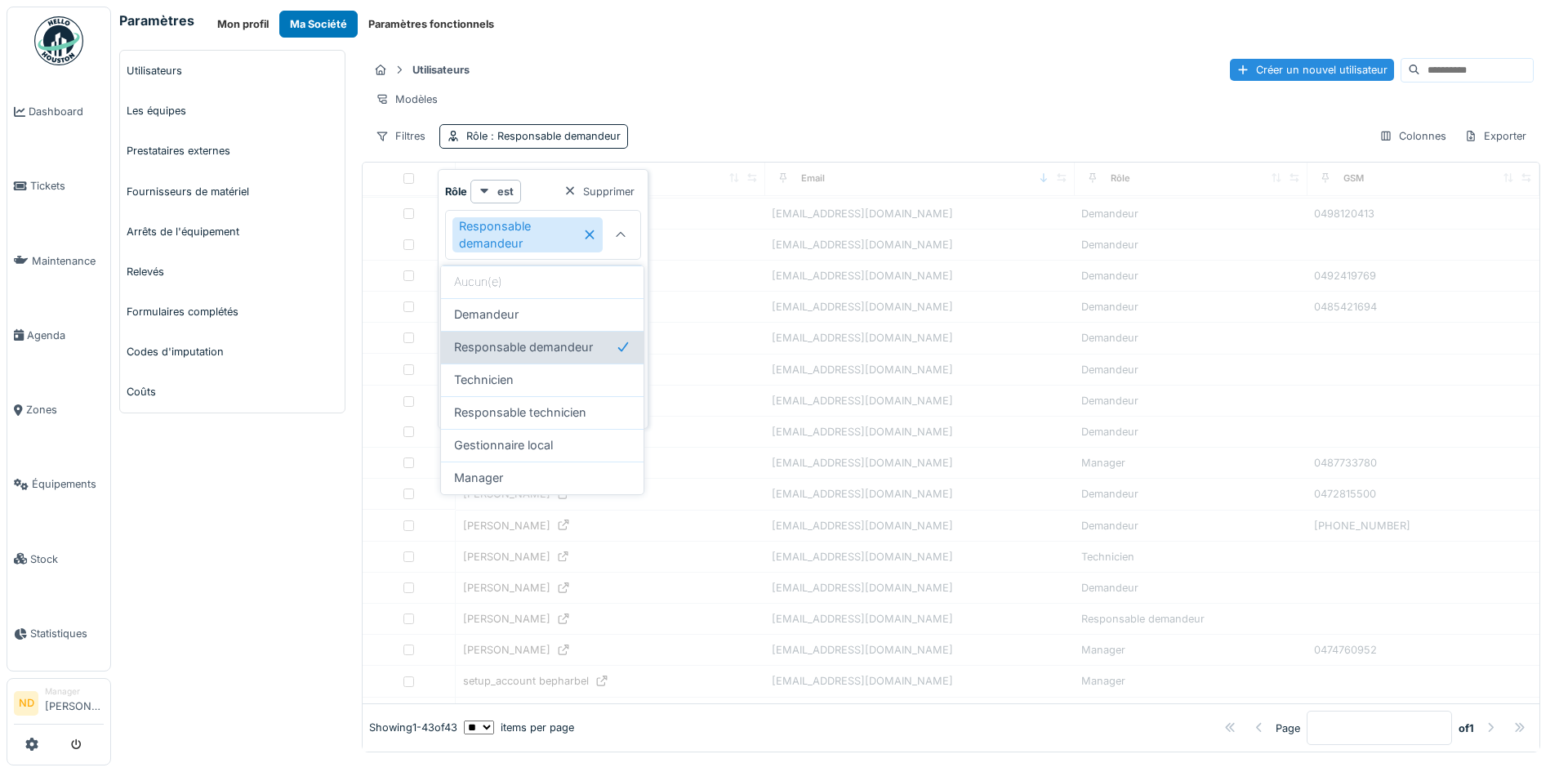
scroll to position [0, 0]
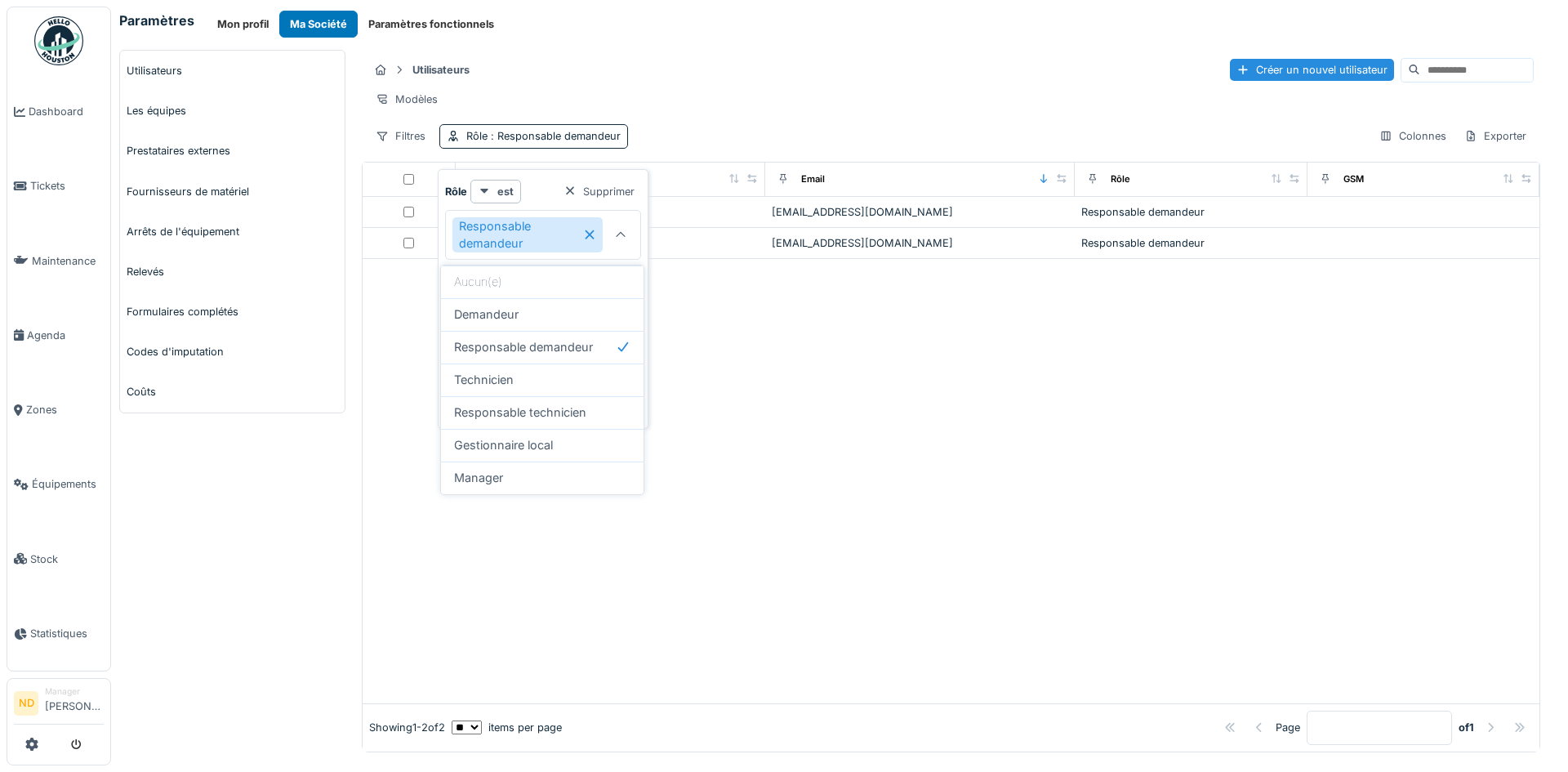
click at [901, 398] on div at bounding box center [950, 481] width 1177 height 444
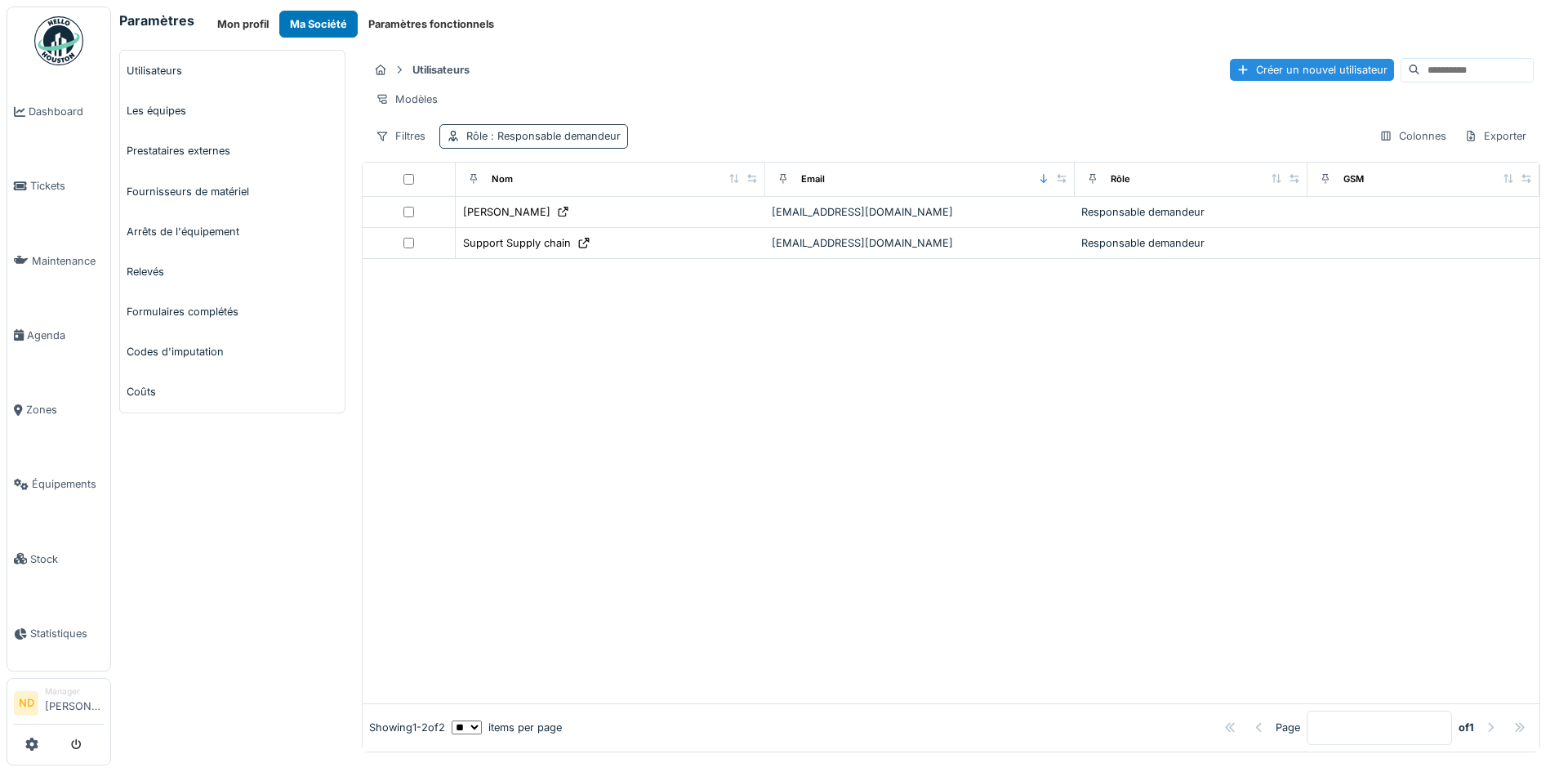
click at [588, 142] on span ": Responsable demandeur" at bounding box center [554, 135] width 133 height 12
click at [585, 231] on icon at bounding box center [589, 235] width 9 height 9
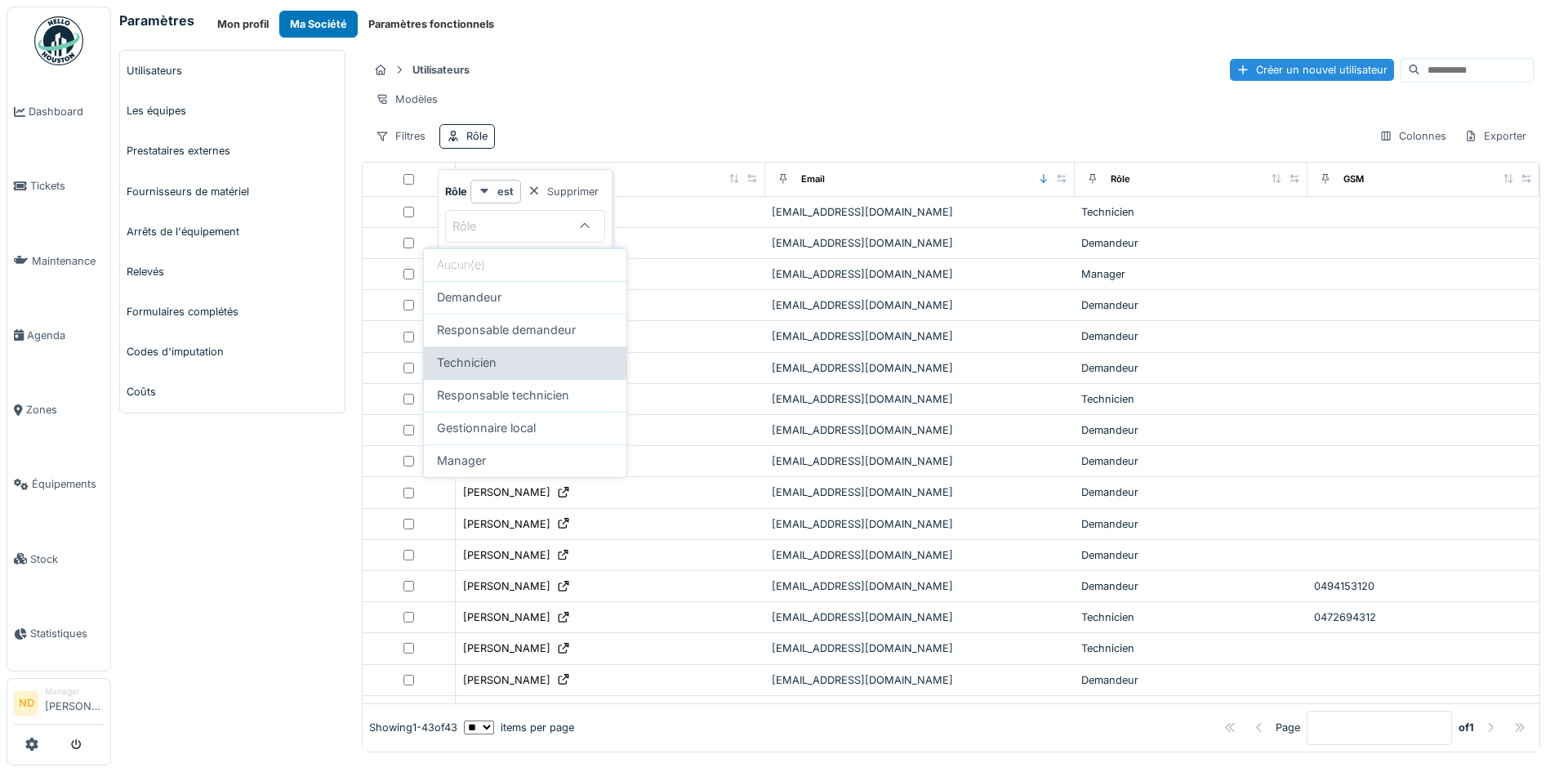
click at [549, 360] on div "Technicien" at bounding box center [524, 361] width 177 height 18
type input "**********"
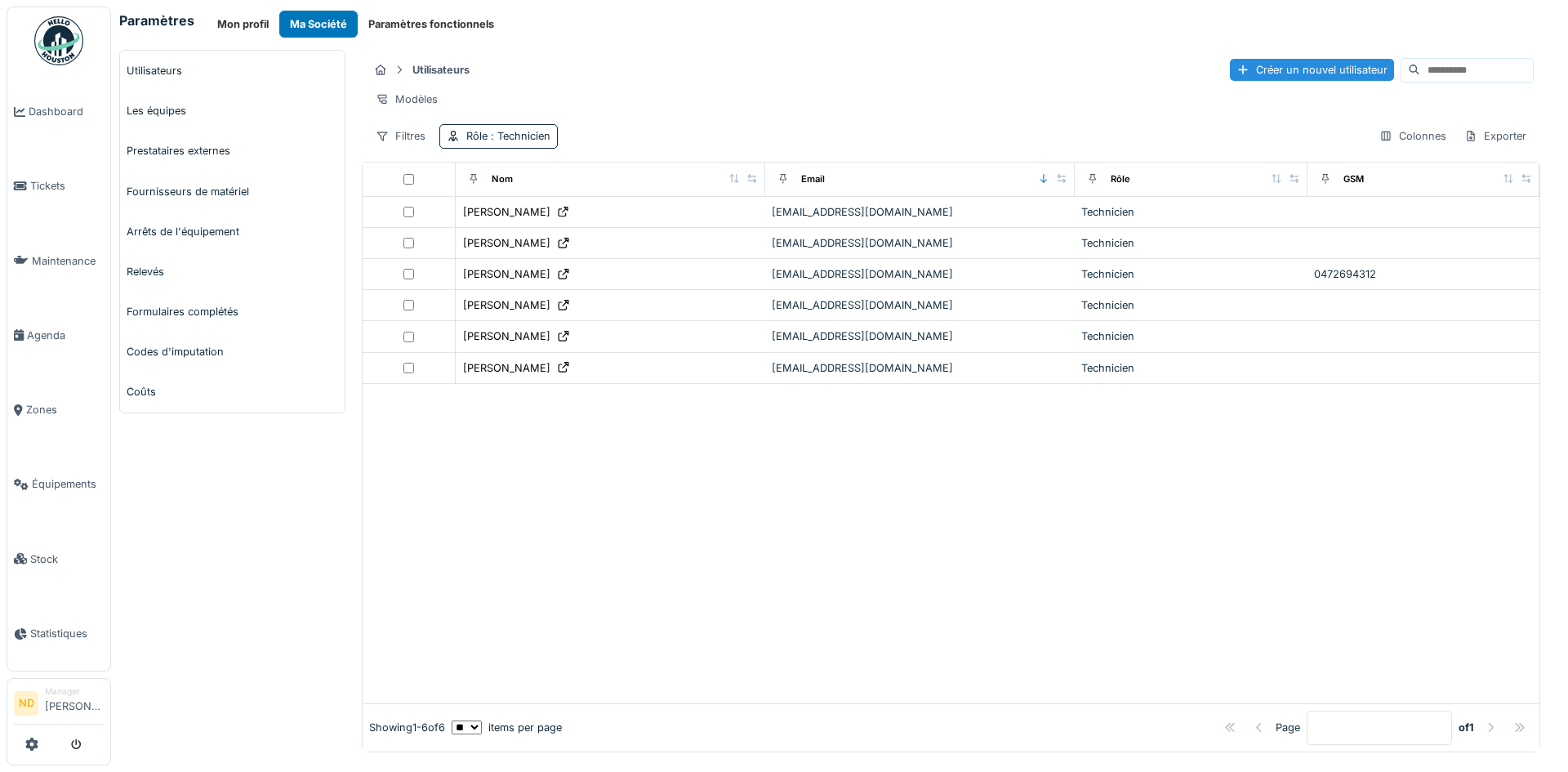
click at [858, 582] on div at bounding box center [950, 543] width 1177 height 319
click at [534, 148] on div "Rôle : Technicien" at bounding box center [498, 136] width 118 height 24
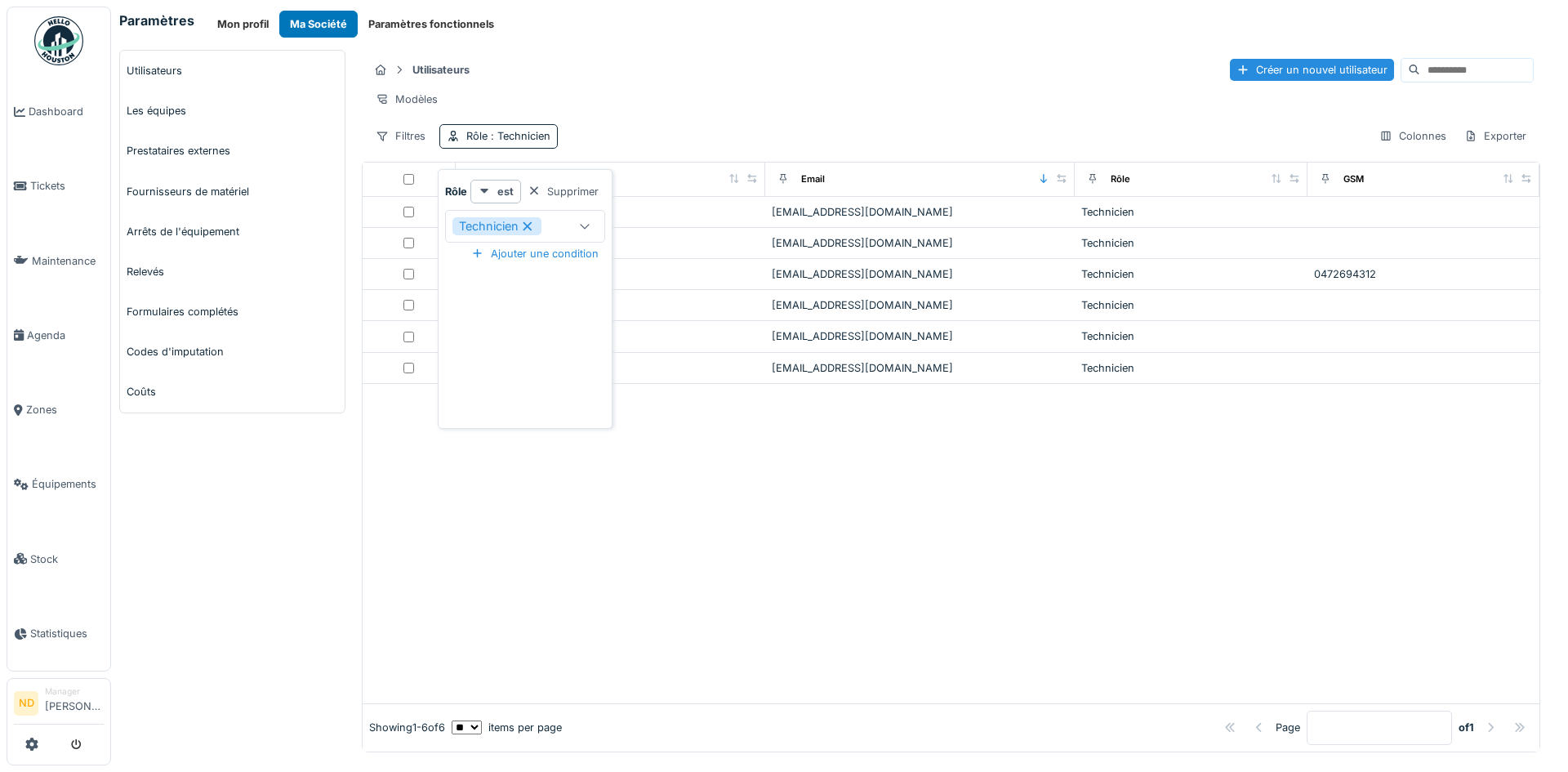
click at [527, 224] on icon at bounding box center [528, 226] width 15 height 11
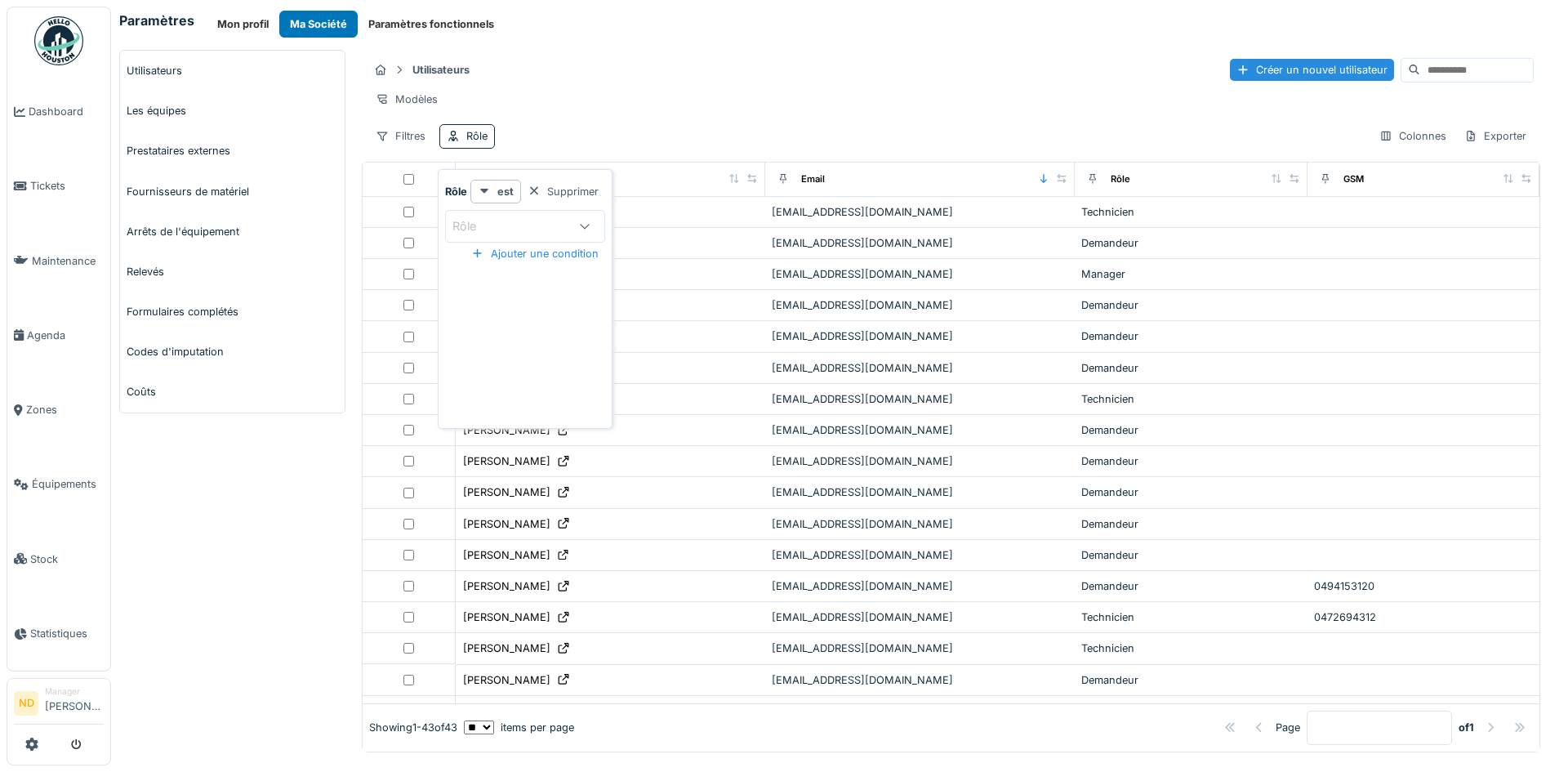
click at [568, 223] on div at bounding box center [584, 227] width 39 height 31
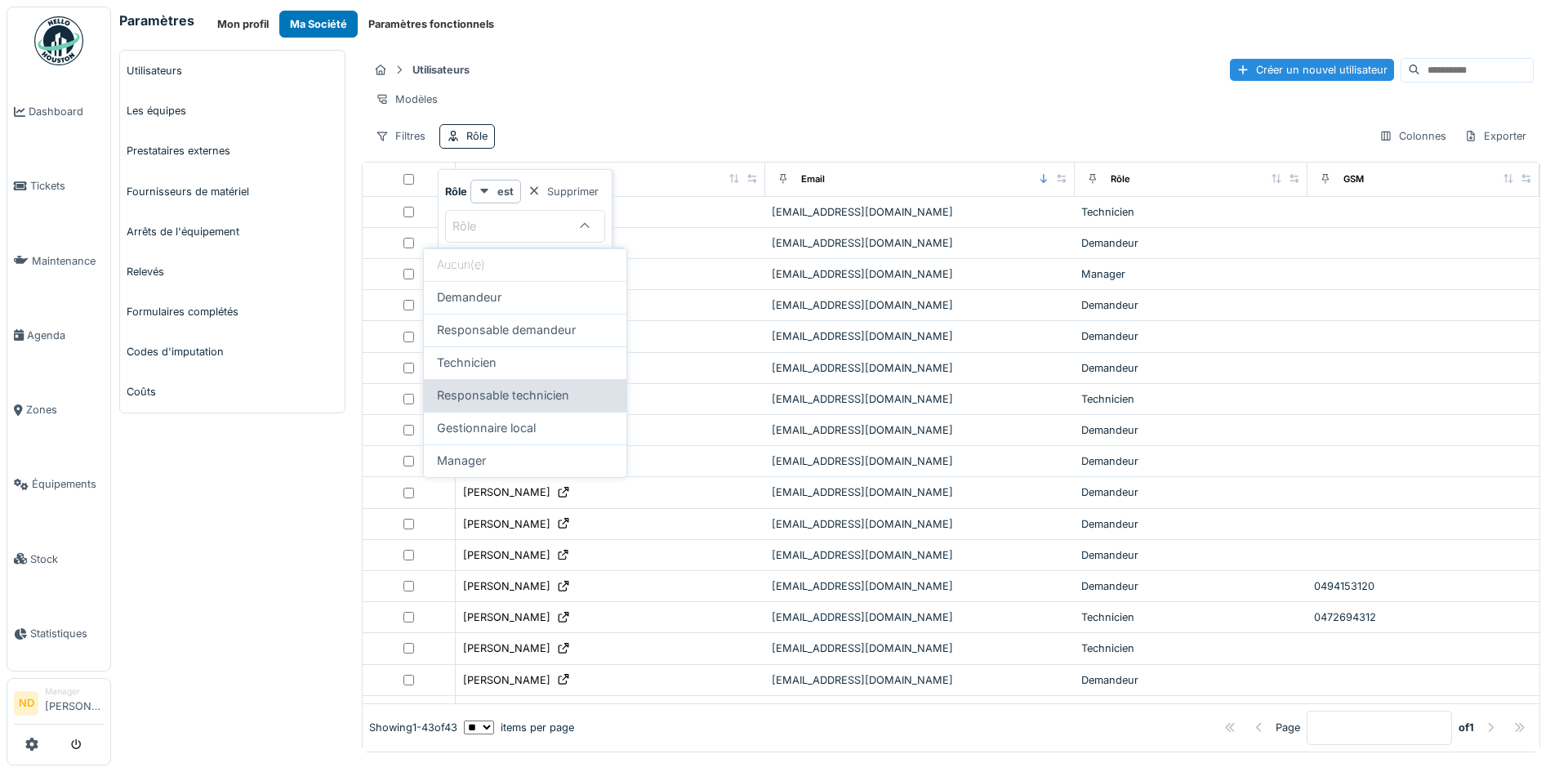
click at [554, 397] on span "Responsable technicien" at bounding box center [502, 395] width 132 height 18
type input "**********"
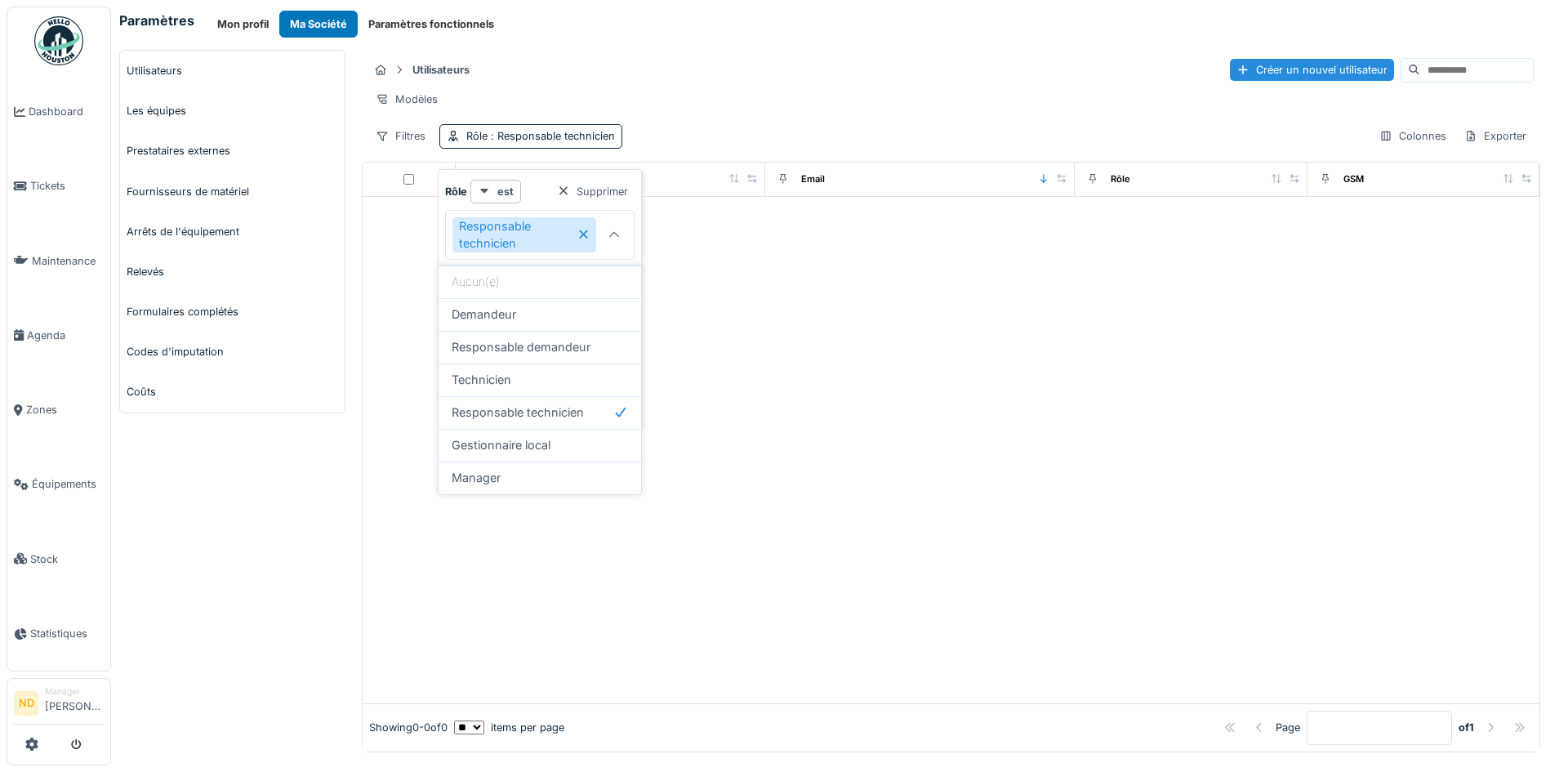
click at [583, 234] on icon at bounding box center [583, 235] width 9 height 9
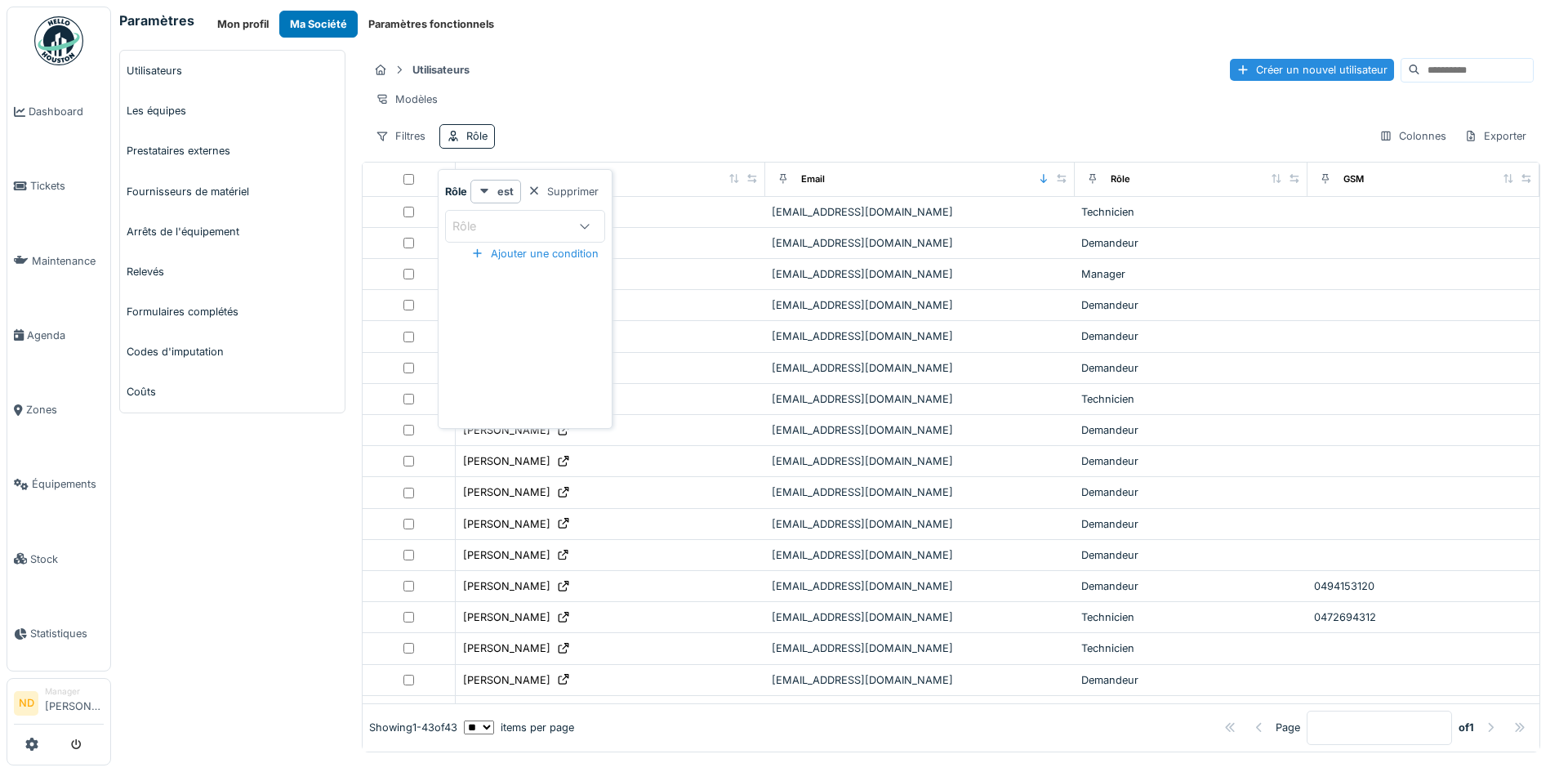
click at [582, 227] on icon at bounding box center [584, 225] width 13 height 10
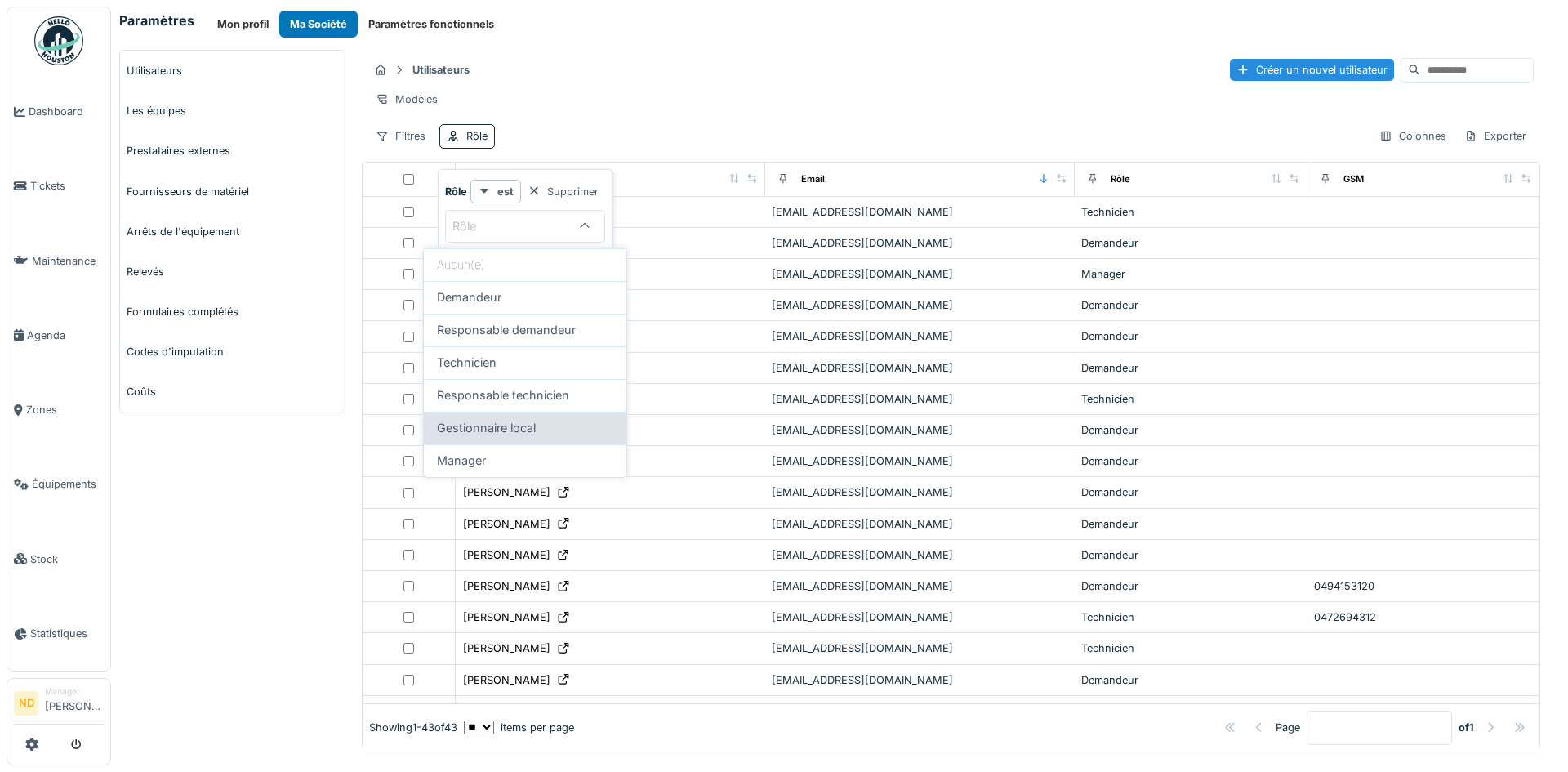
click at [553, 428] on div "Gestionnaire local" at bounding box center [524, 427] width 177 height 18
type input "**********"
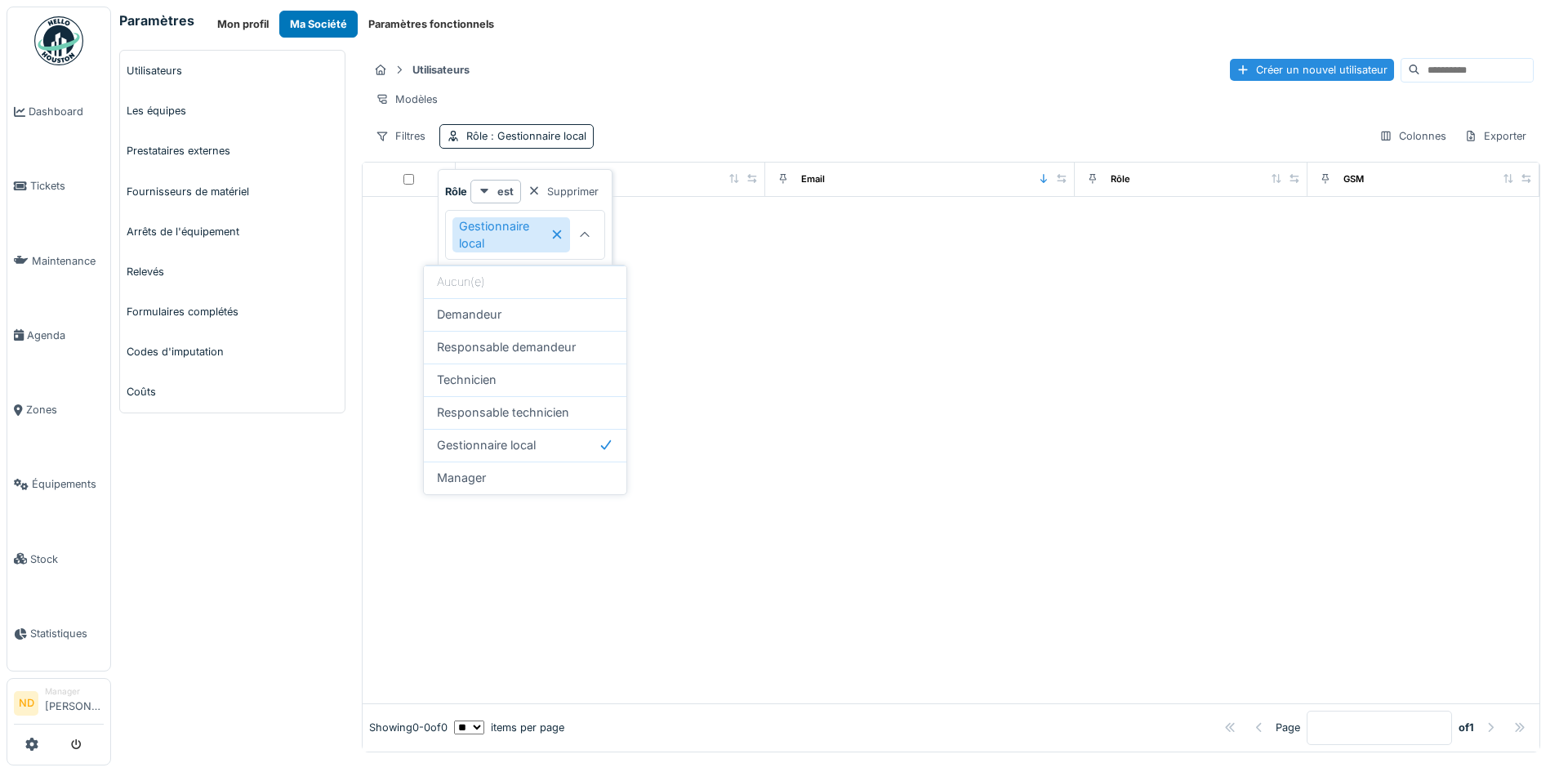
click at [557, 235] on icon at bounding box center [557, 235] width 9 height 9
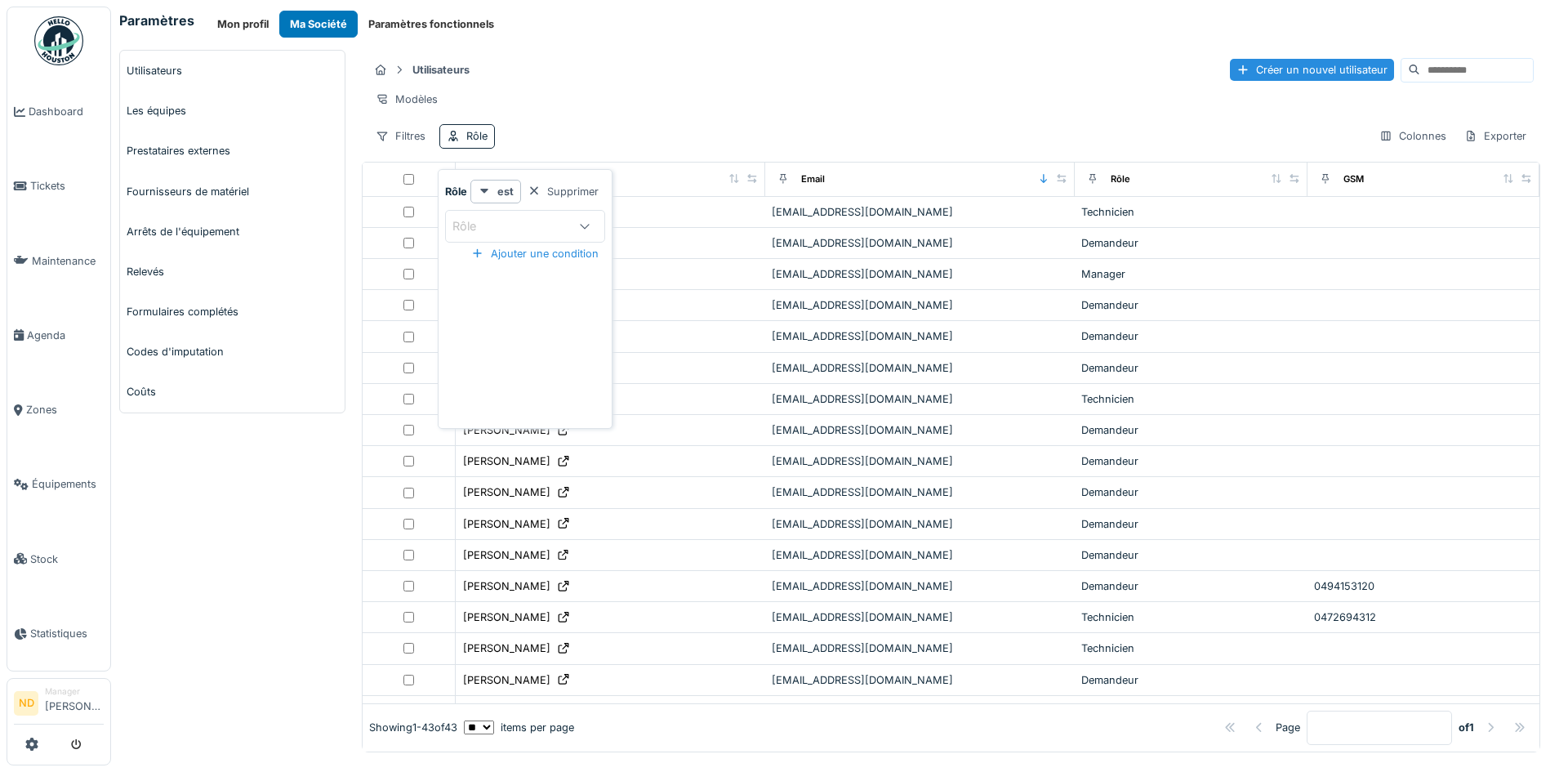
click at [587, 224] on icon at bounding box center [584, 225] width 13 height 10
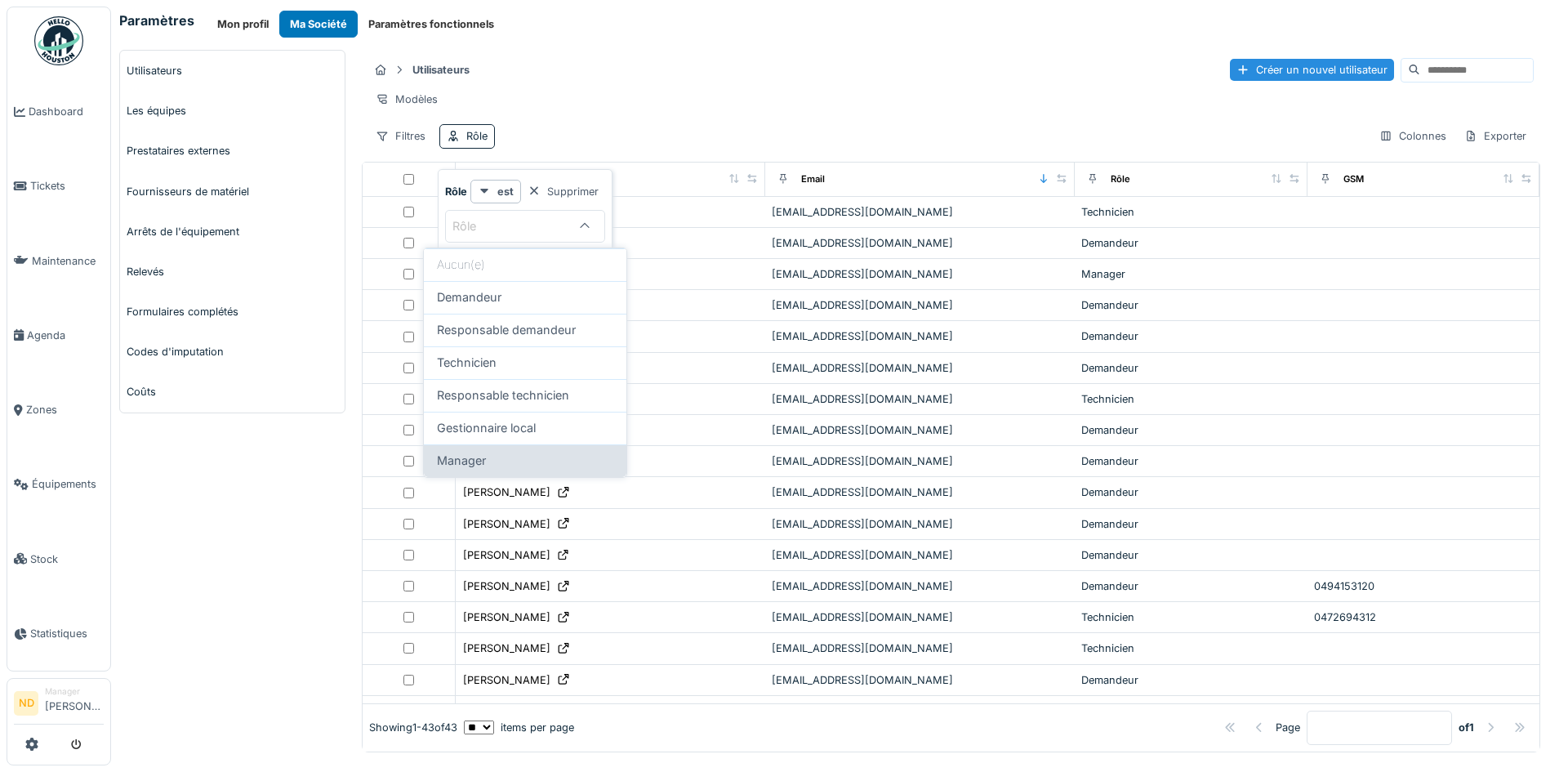
click at [531, 450] on div "Manager" at bounding box center [524, 460] width 202 height 32
type input "*******"
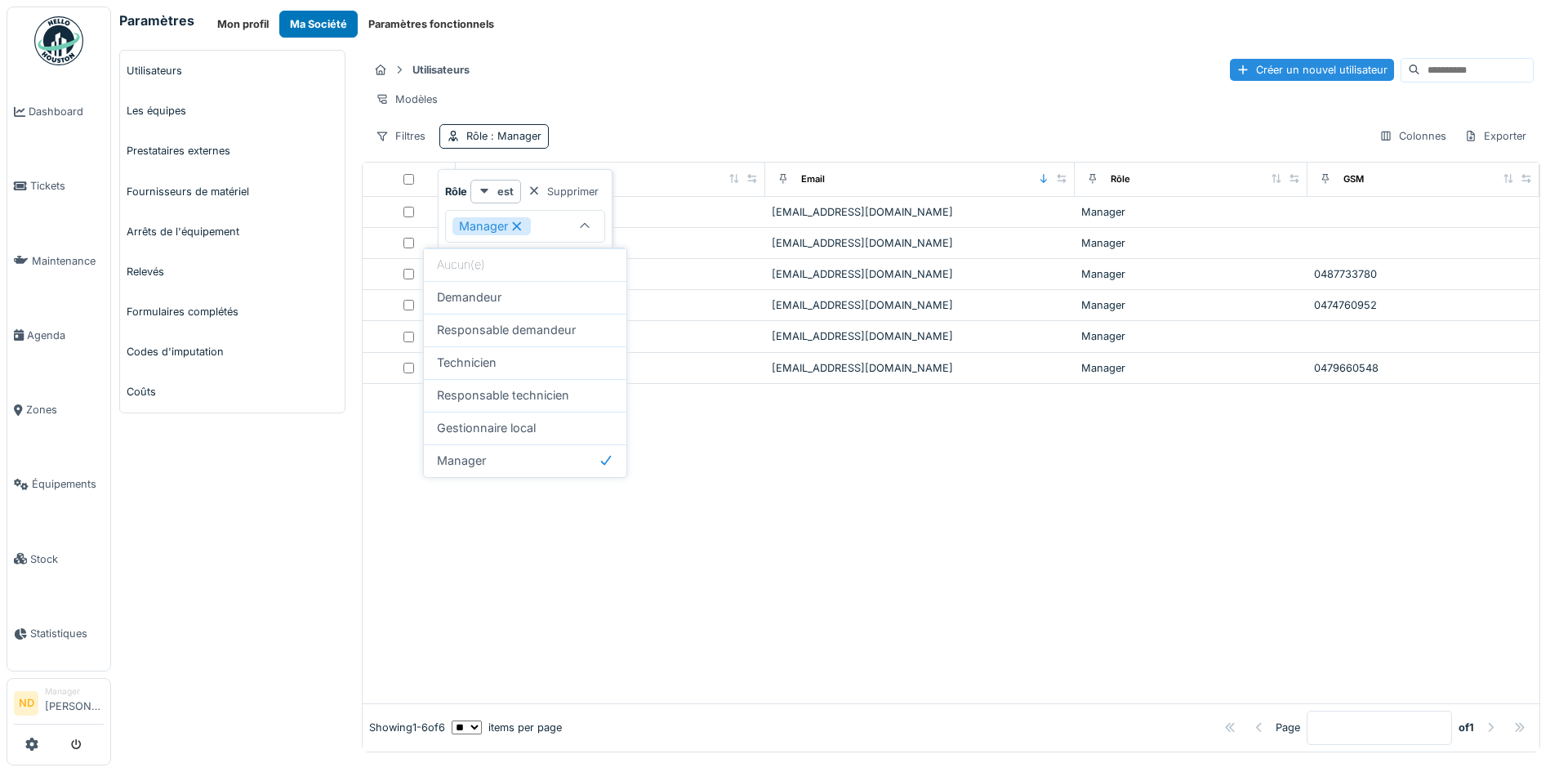
click at [499, 556] on div at bounding box center [950, 543] width 1177 height 319
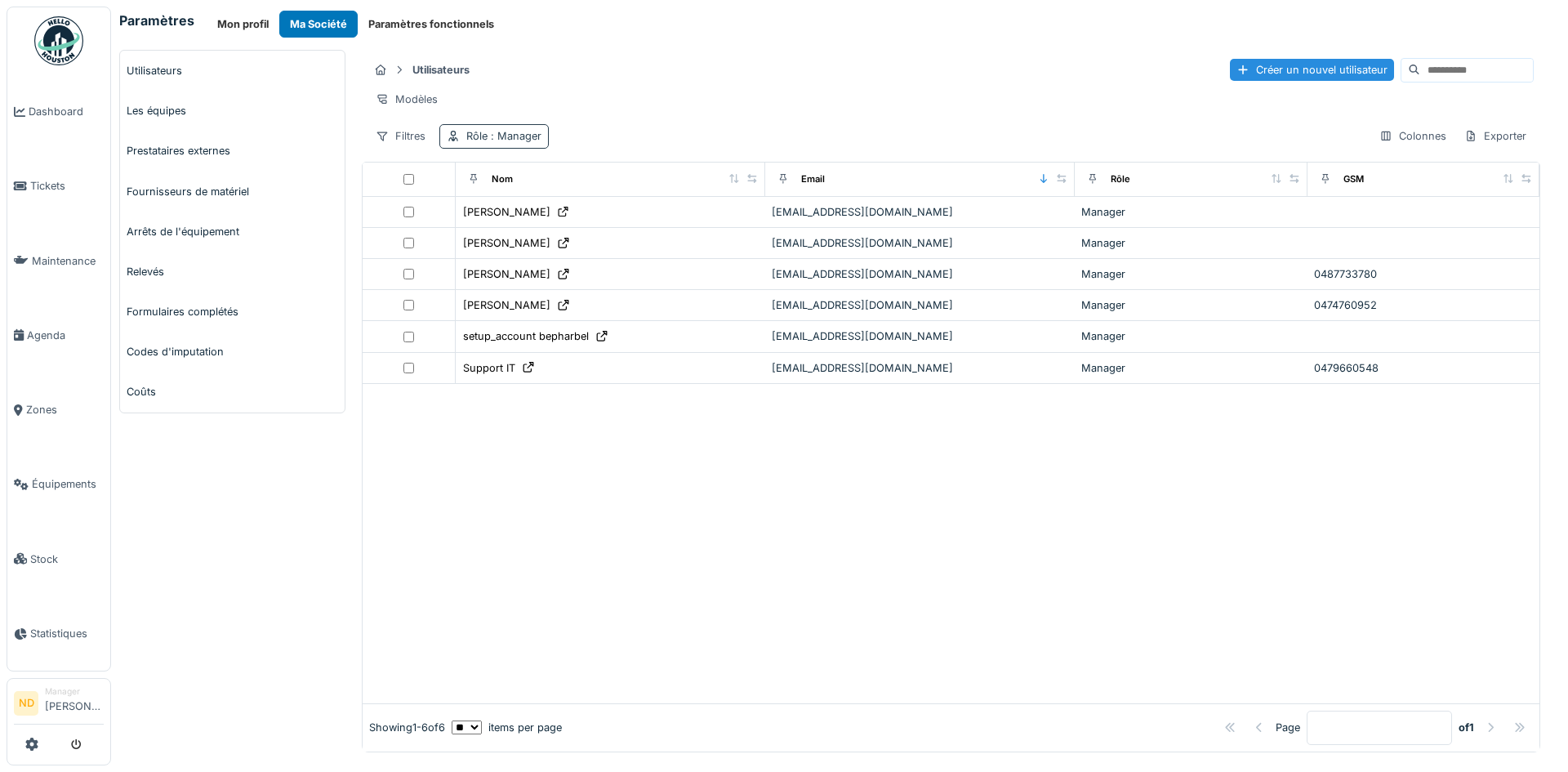
click at [490, 142] on span ": Manager" at bounding box center [514, 135] width 54 height 12
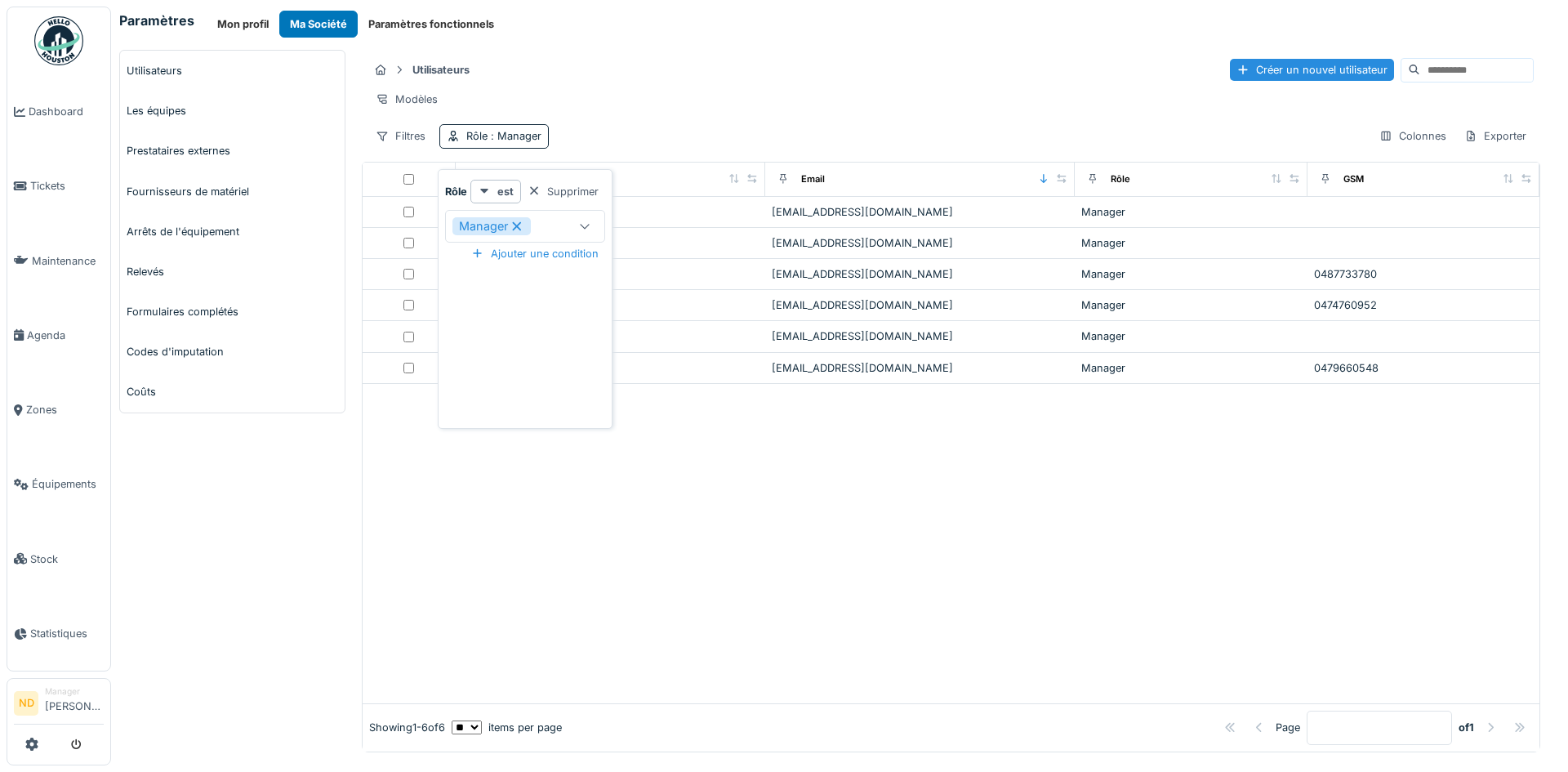
click at [514, 228] on icon at bounding box center [517, 226] width 9 height 9
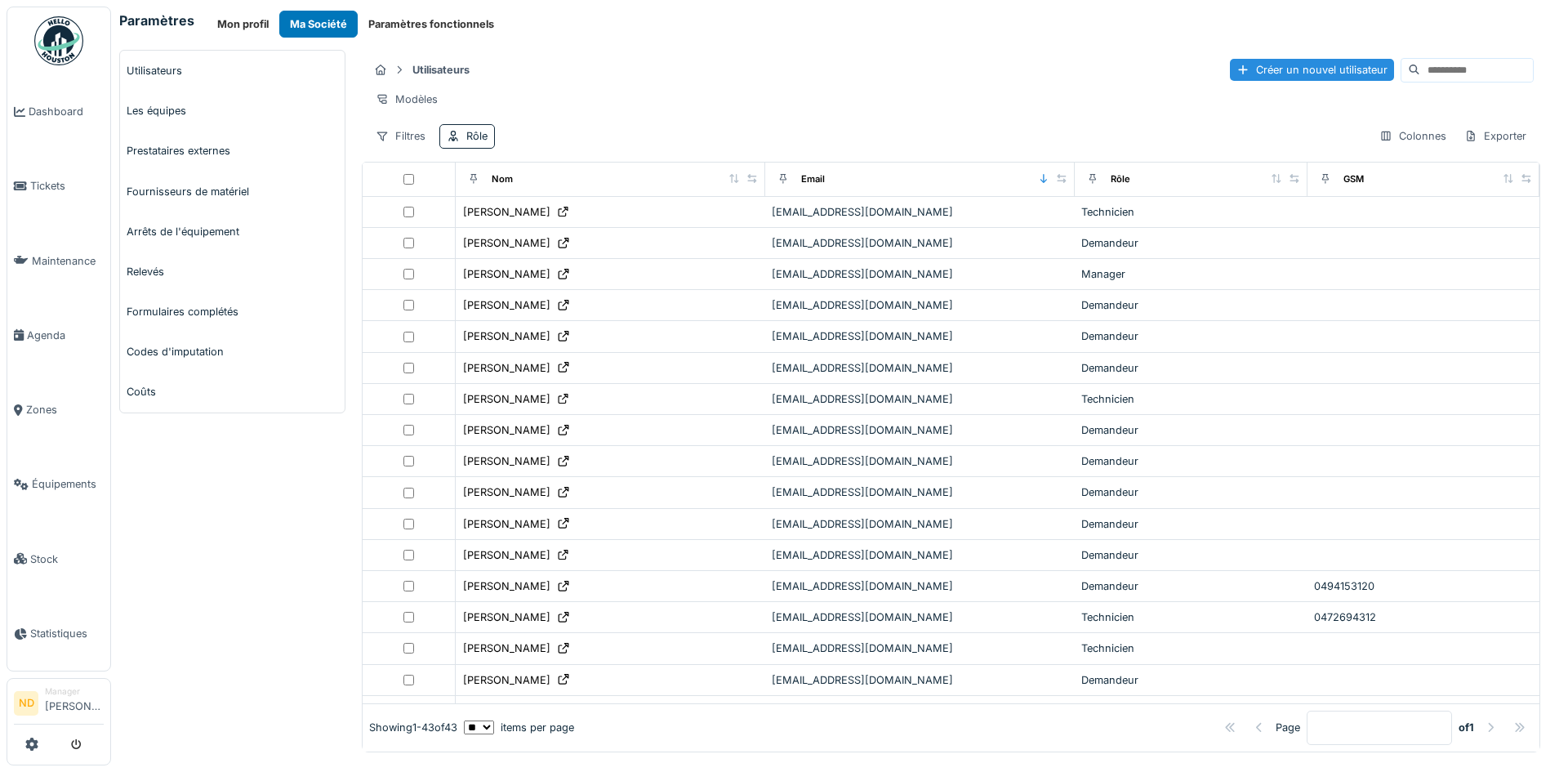
click at [577, 39] on div "Paramètres Mon profil Ma Société Paramètres fonctionnels Utilisateurs Les équip…" at bounding box center [839, 386] width 1456 height 772
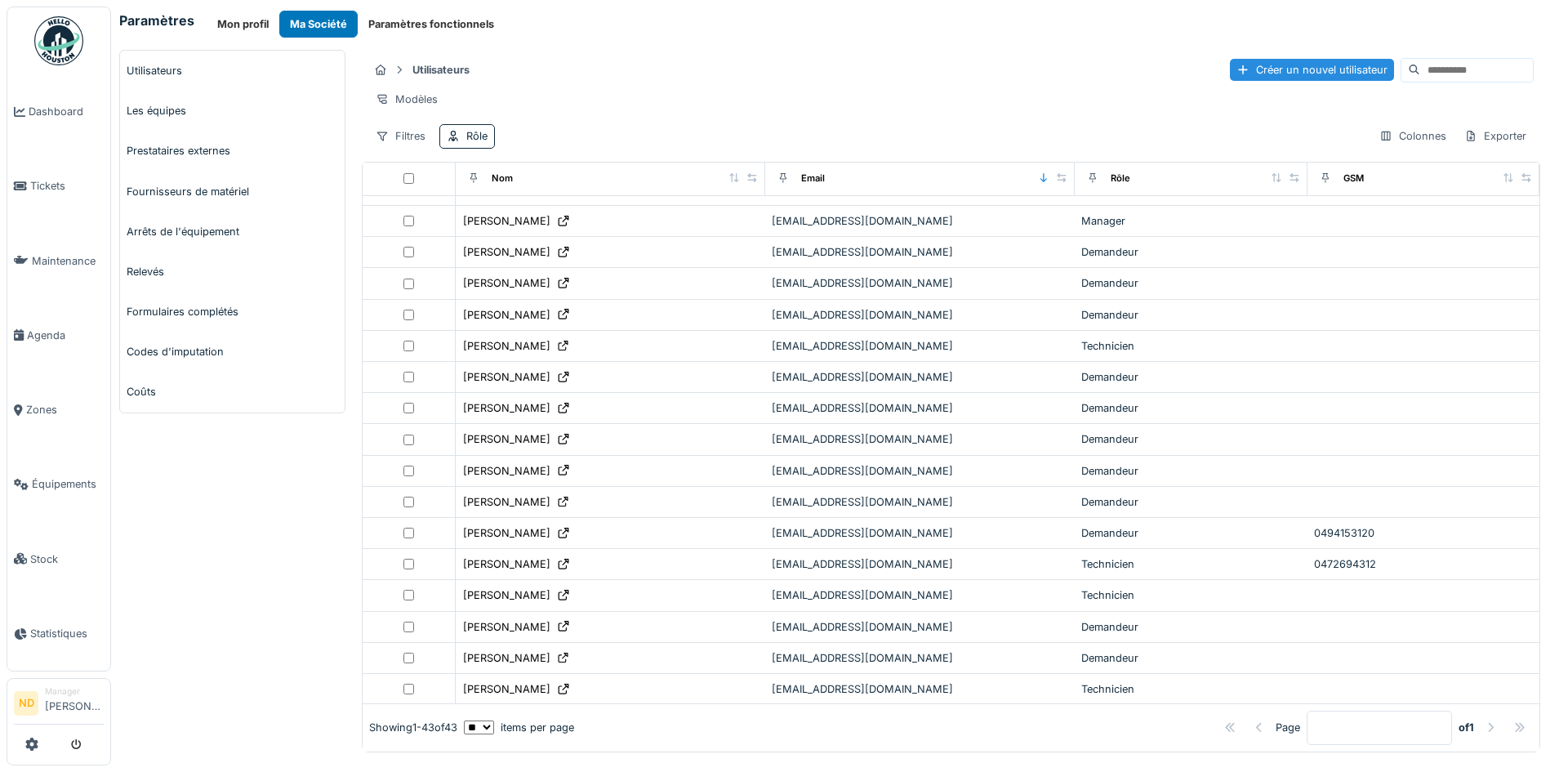
scroll to position [81, 0]
click at [470, 143] on div "Rôle" at bounding box center [476, 136] width 21 height 16
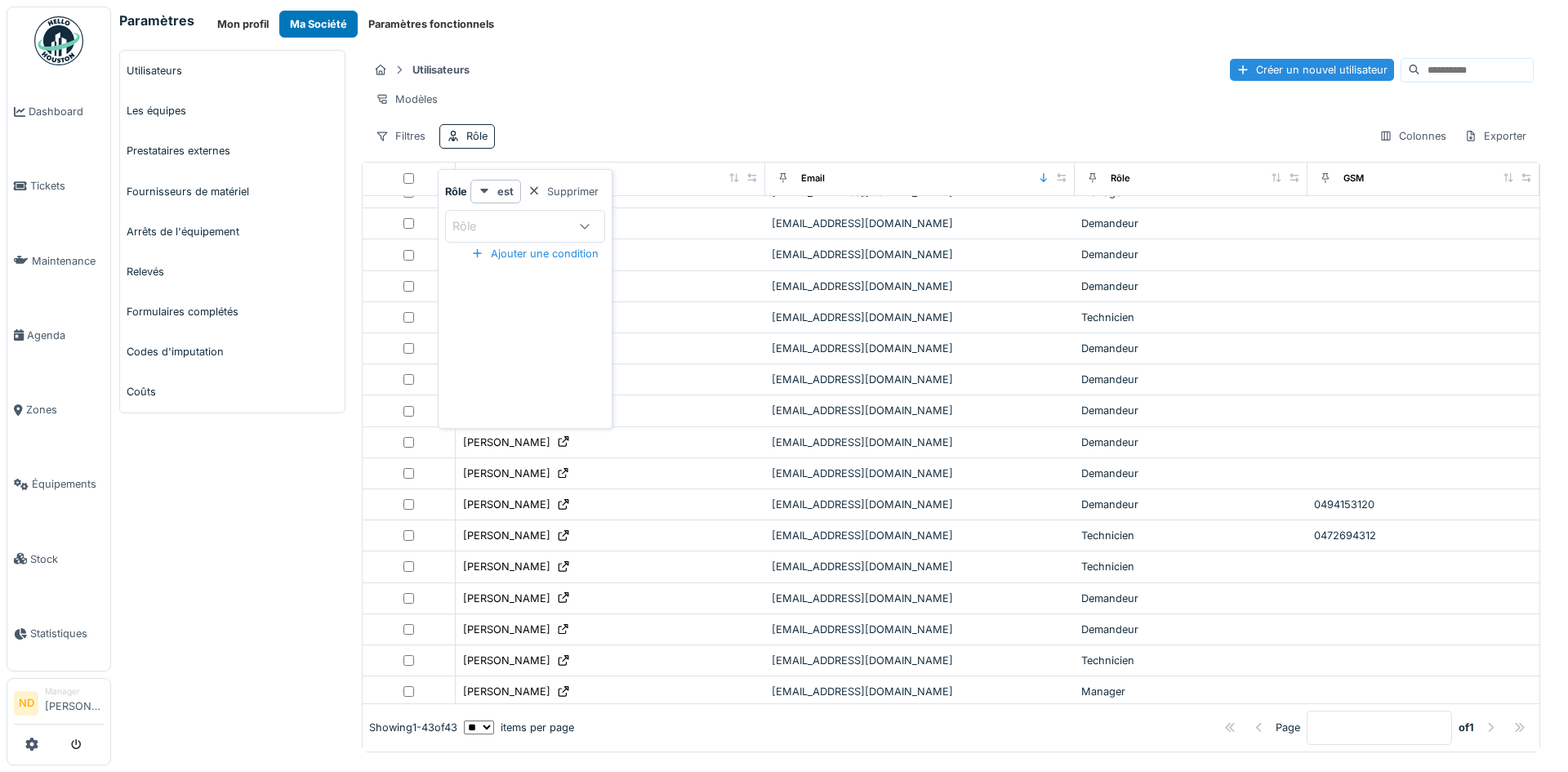
click at [589, 229] on icon at bounding box center [584, 225] width 13 height 10
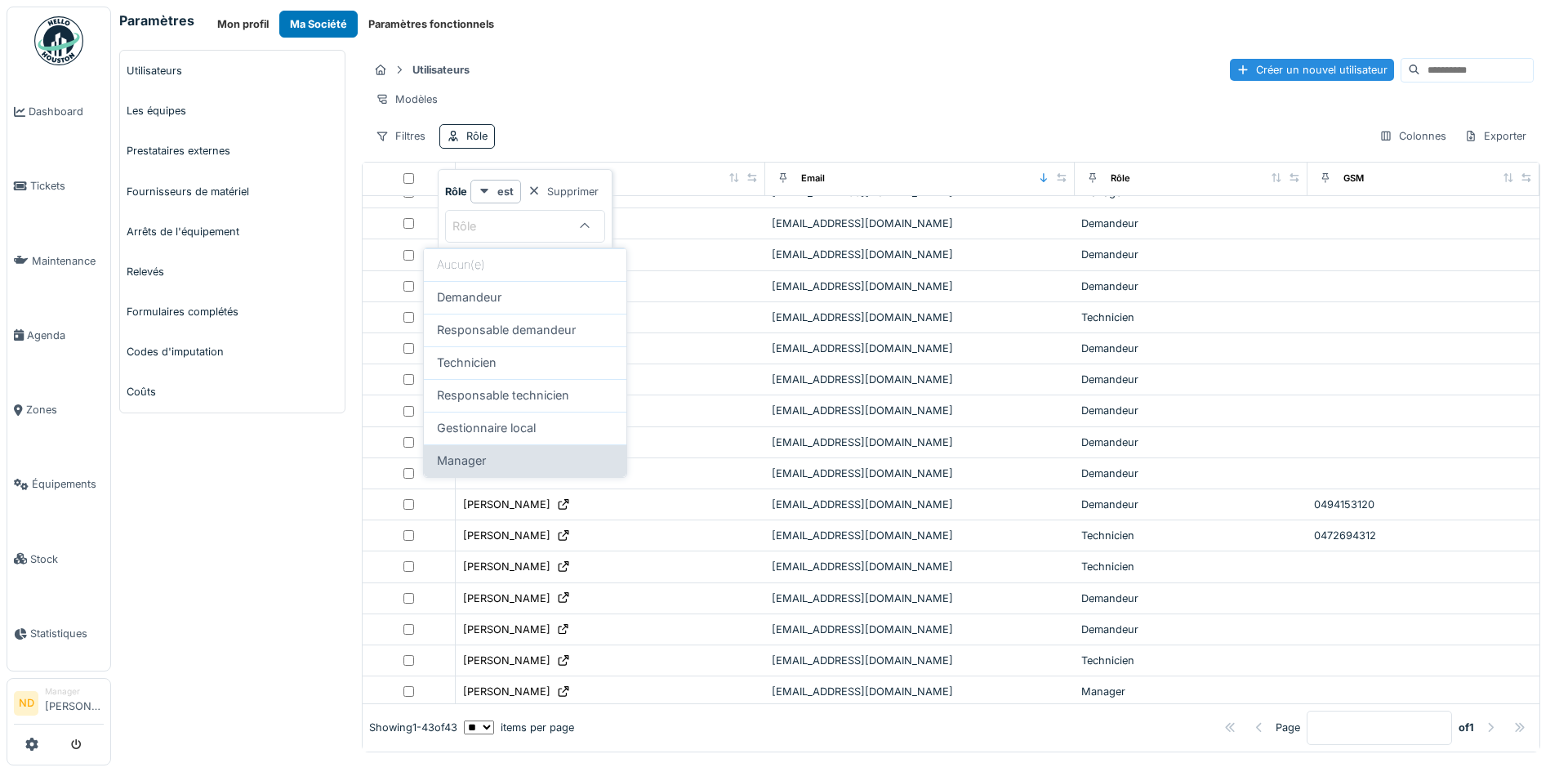
click at [534, 445] on div "Manager" at bounding box center [524, 460] width 202 height 32
type input "*******"
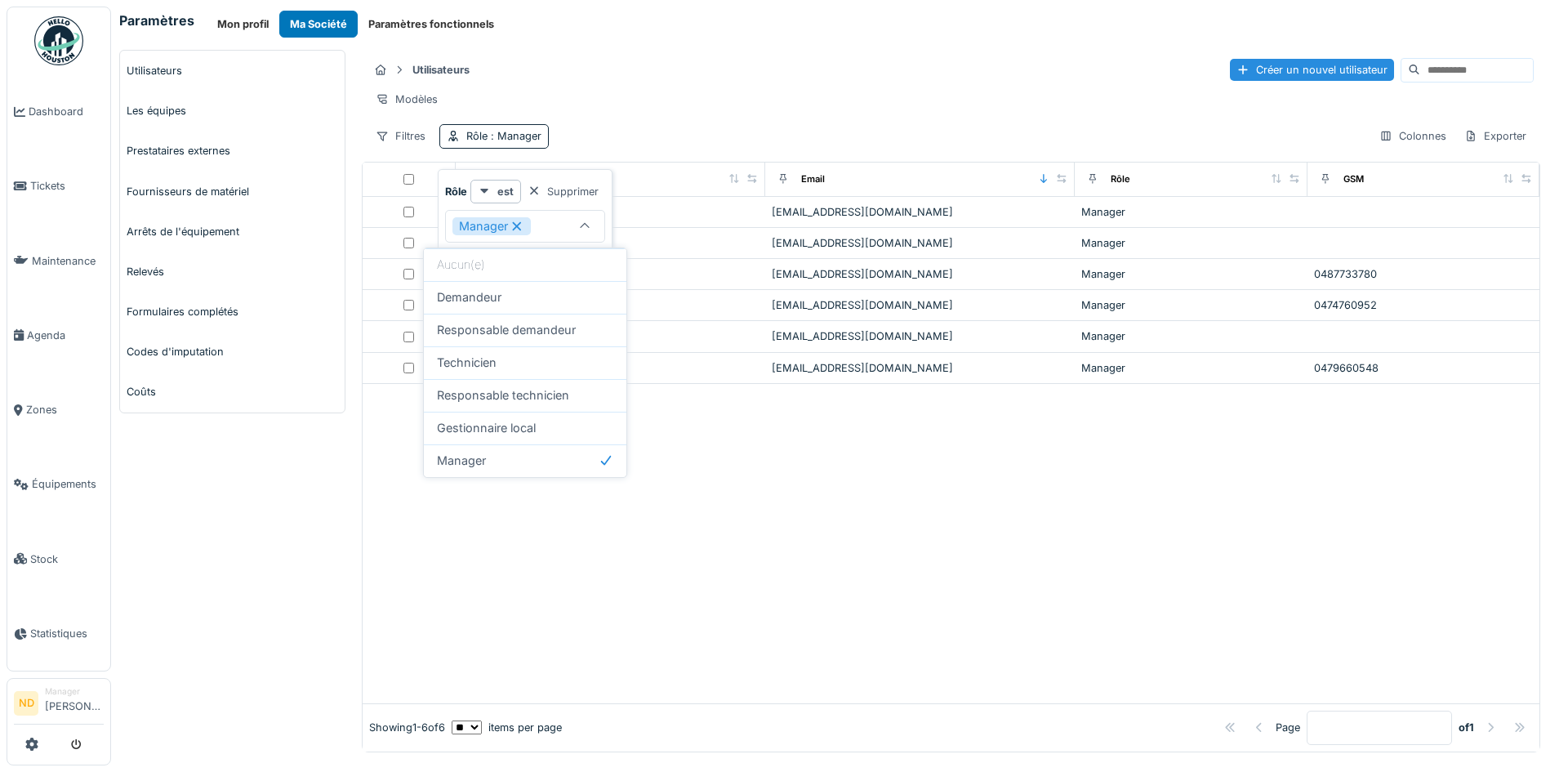
scroll to position [0, 0]
click at [710, 69] on div "Utilisateurs Créer un nouvel utilisateur" at bounding box center [950, 69] width 1165 height 27
